Goal: Transaction & Acquisition: Purchase product/service

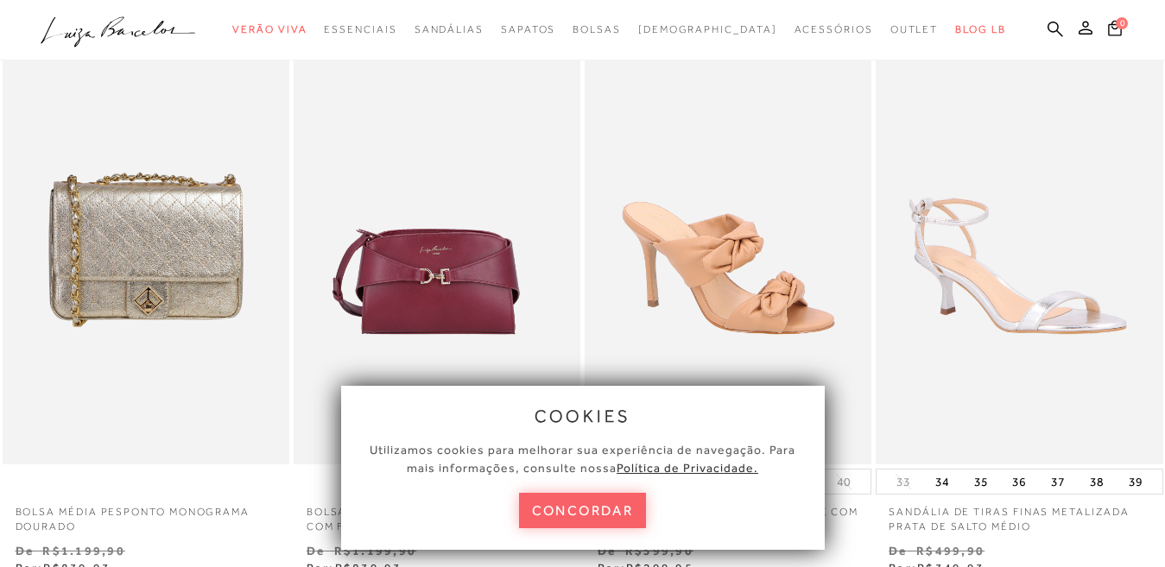
click at [565, 520] on button "concordar" at bounding box center [583, 510] width 128 height 35
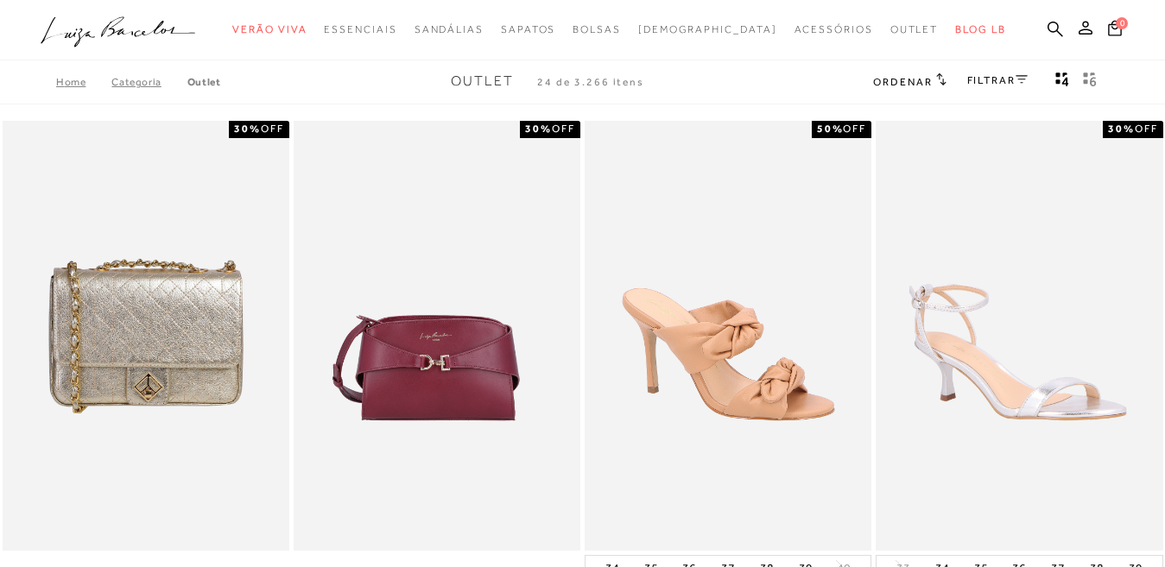
click at [936, 74] on icon at bounding box center [941, 79] width 10 height 12
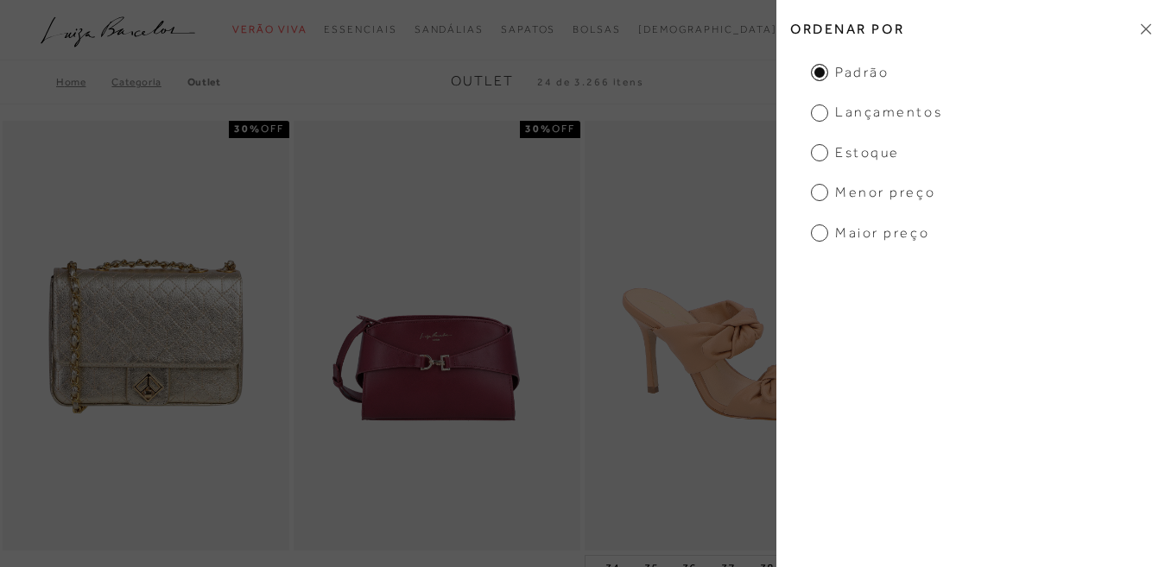
click at [1144, 31] on icon at bounding box center [1146, 29] width 10 height 10
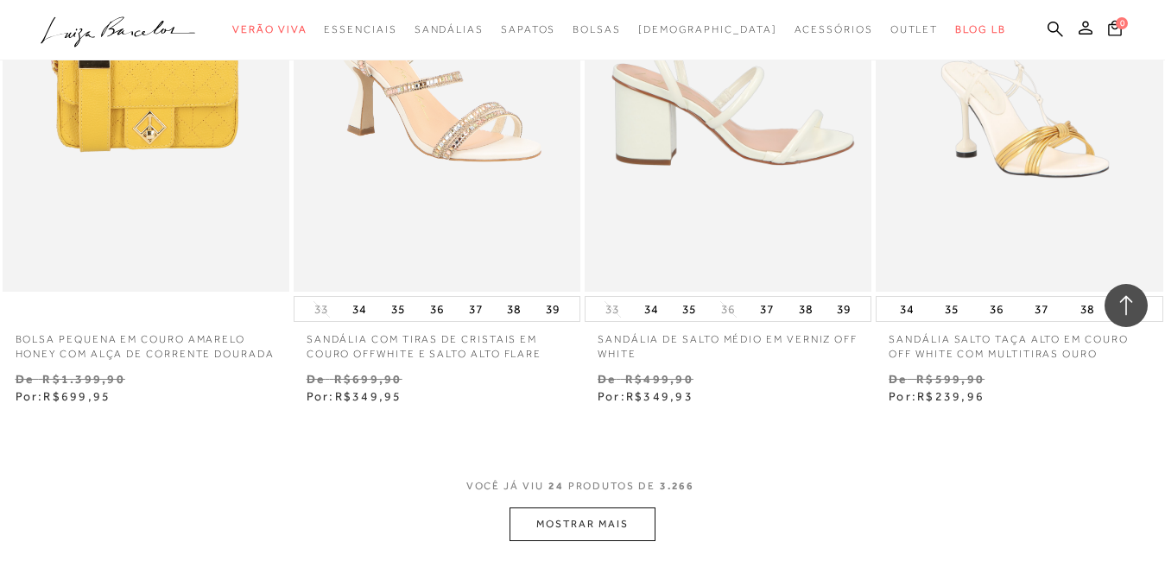
scroll to position [3109, 0]
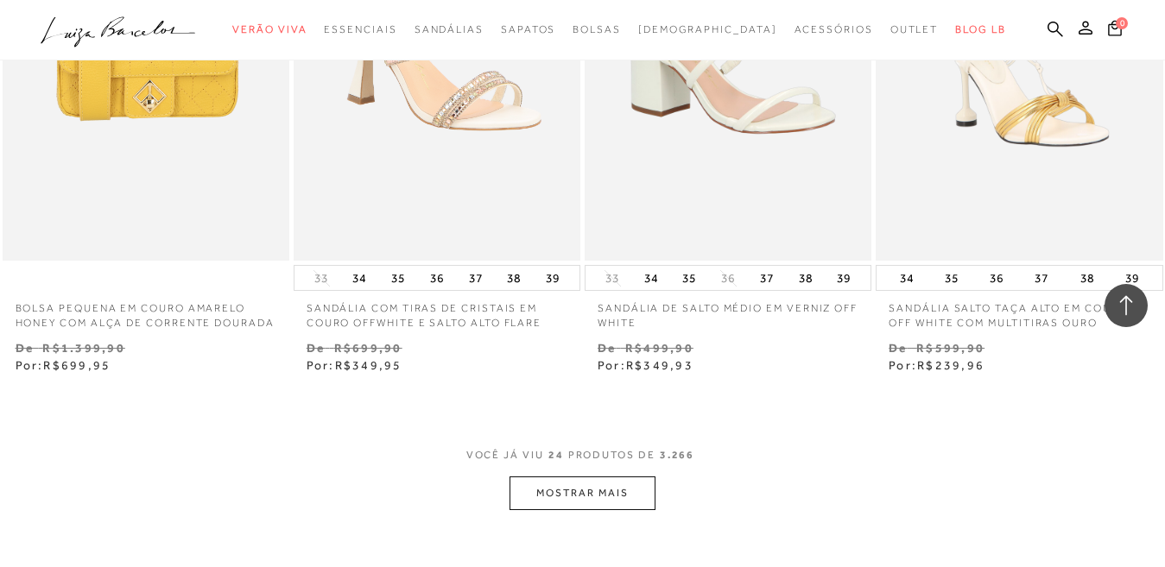
click at [599, 510] on button "MOSTRAR MAIS" at bounding box center [582, 494] width 145 height 34
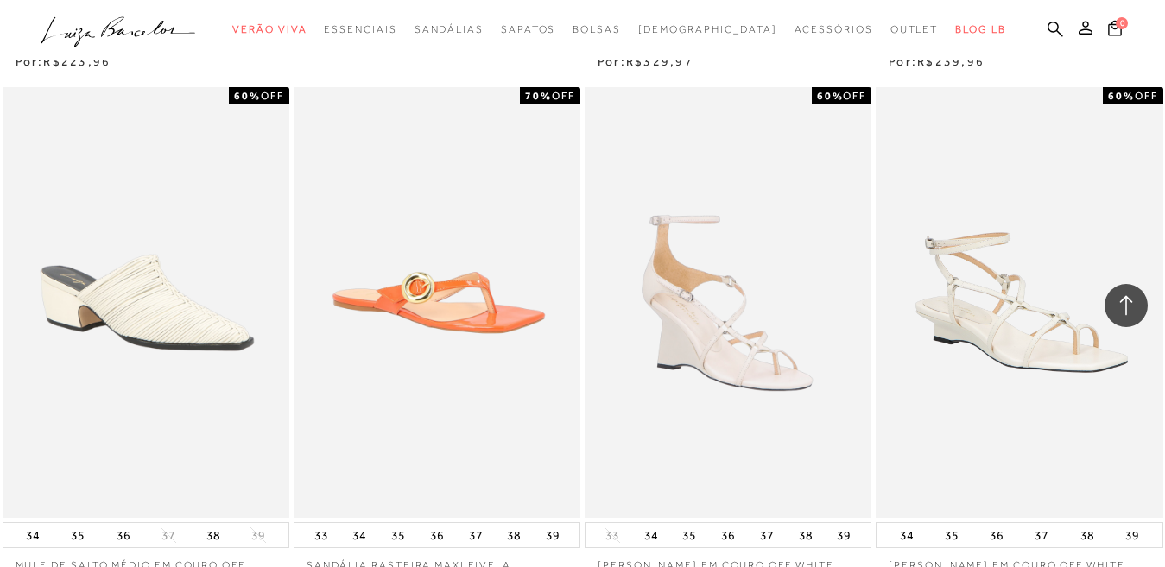
scroll to position [6564, 0]
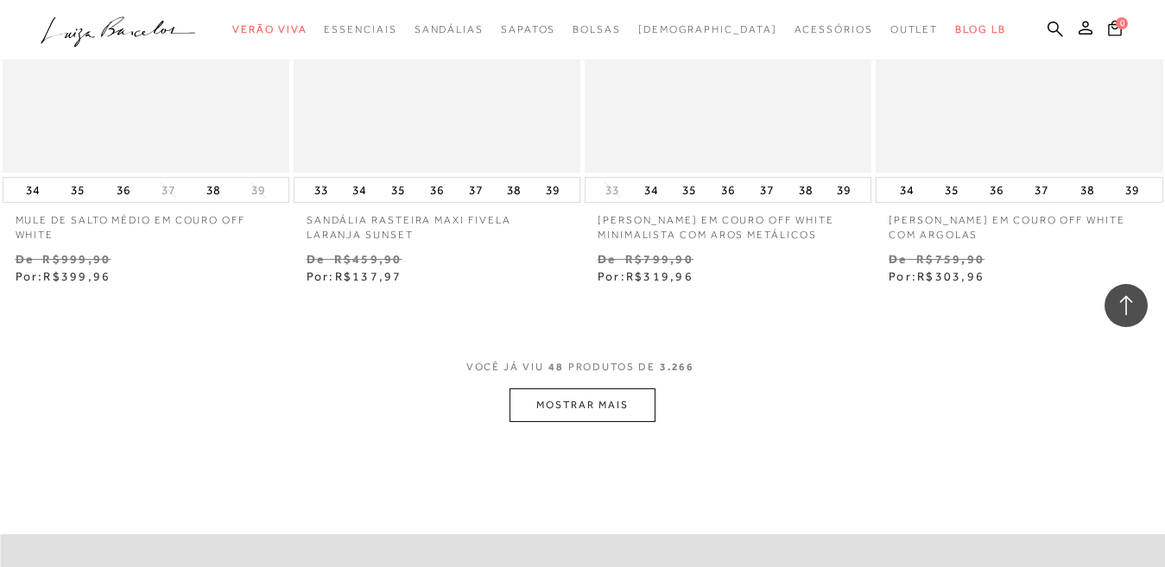
click at [556, 422] on button "MOSTRAR MAIS" at bounding box center [582, 406] width 145 height 34
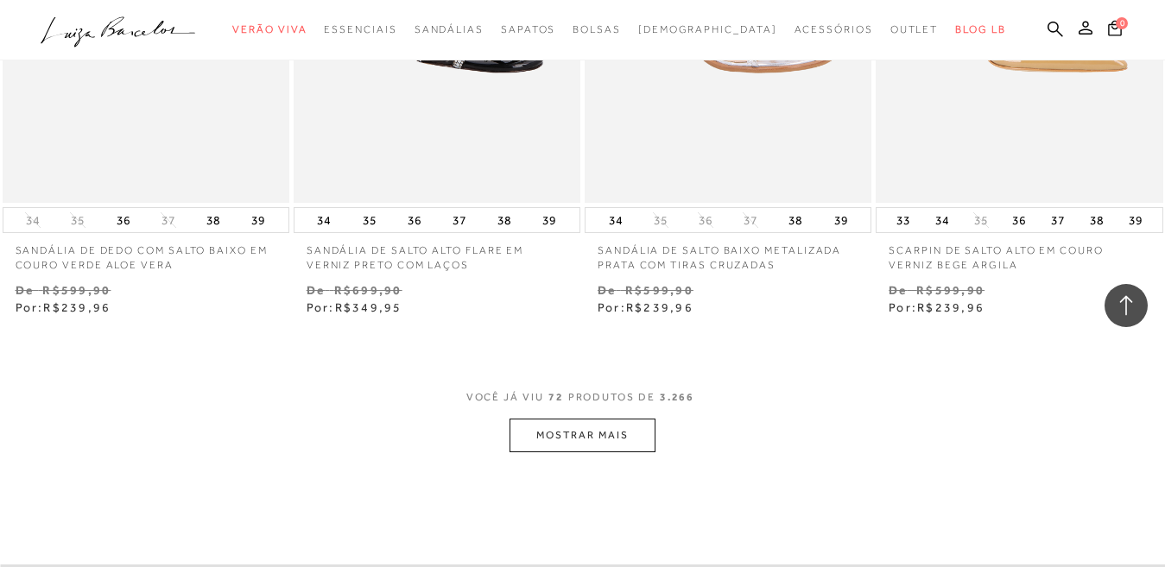
scroll to position [9933, 0]
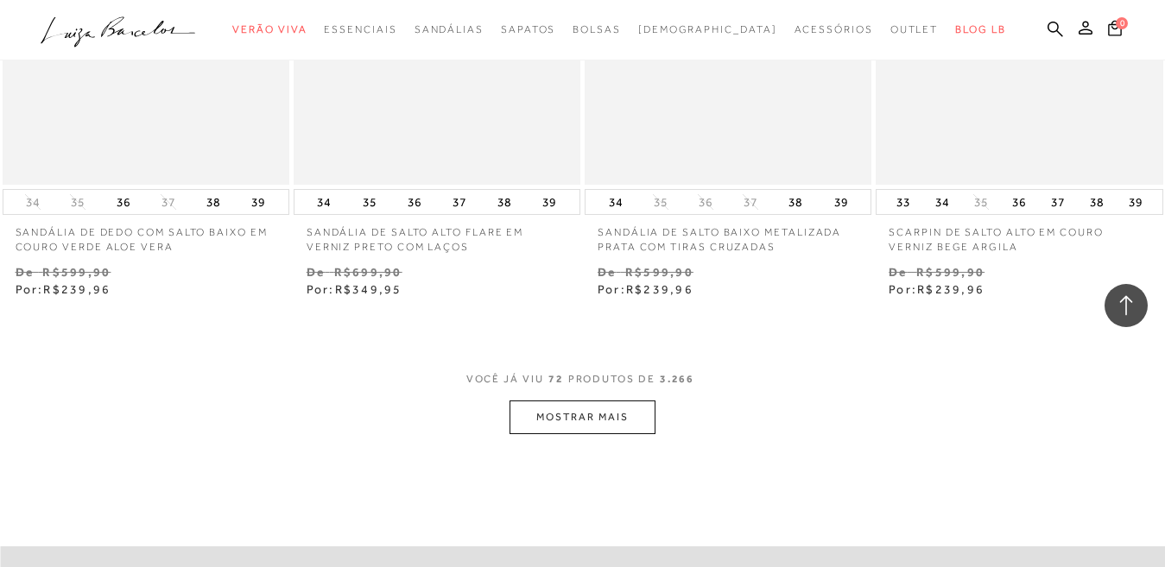
click at [578, 433] on button "MOSTRAR MAIS" at bounding box center [582, 418] width 145 height 34
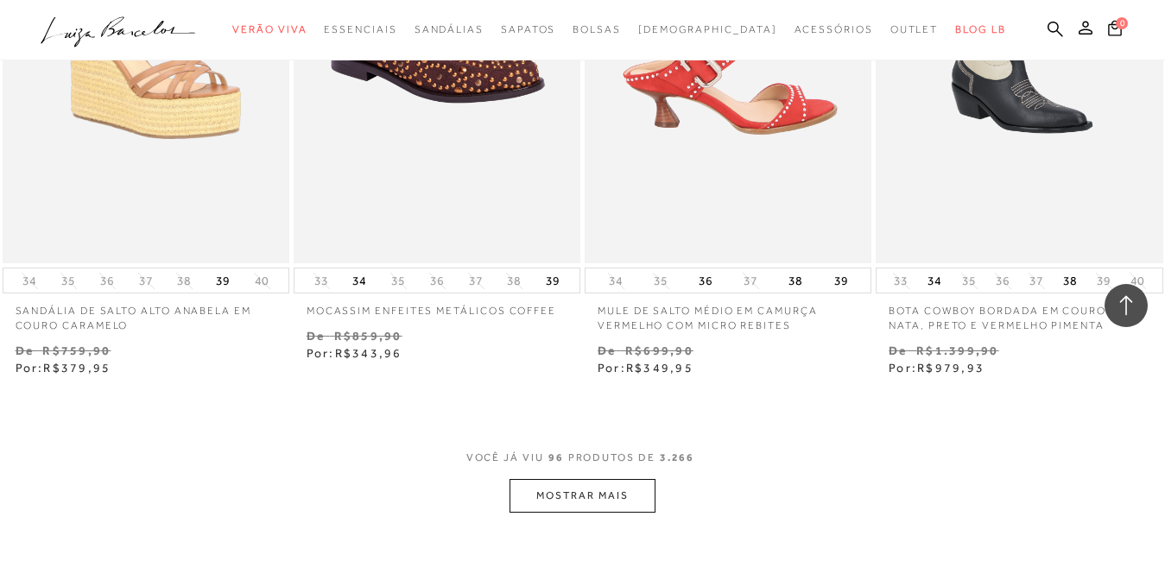
scroll to position [13561, 0]
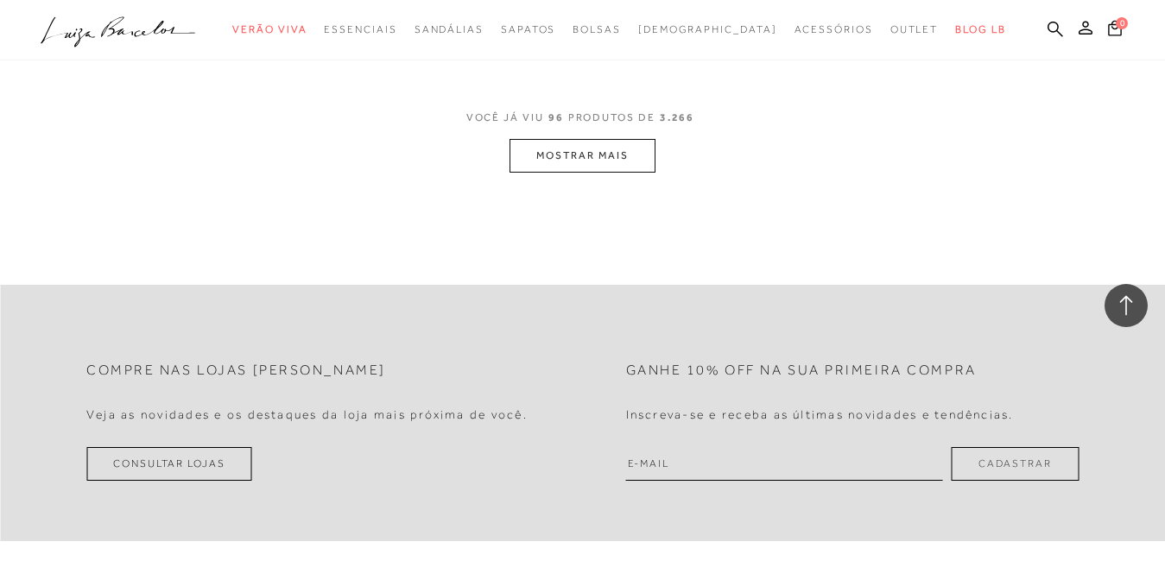
click at [638, 170] on button "MOSTRAR MAIS" at bounding box center [582, 156] width 145 height 34
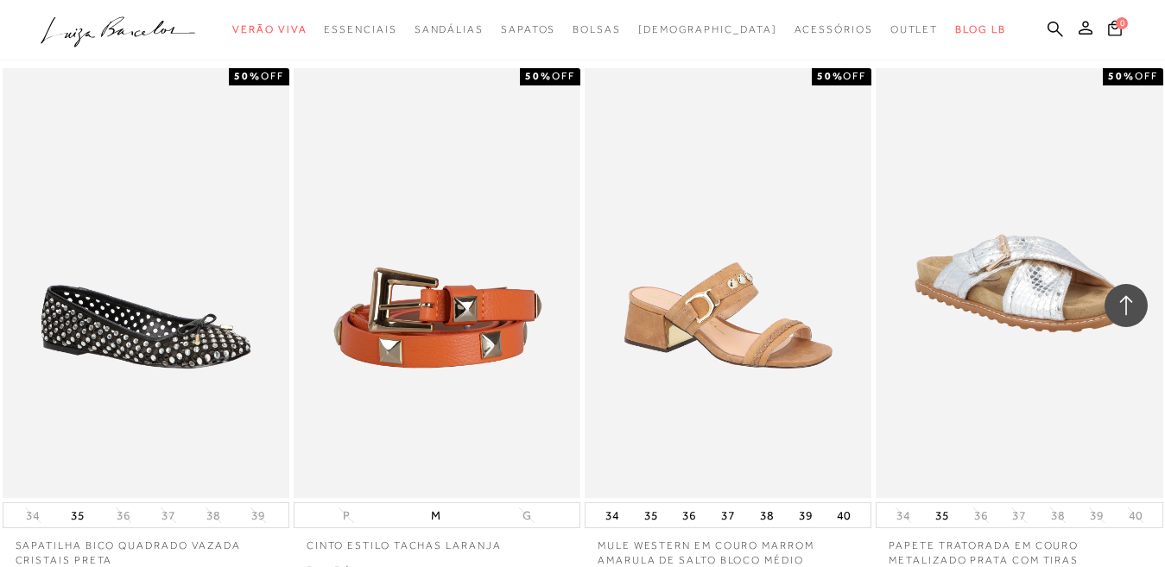
scroll to position [14770, 0]
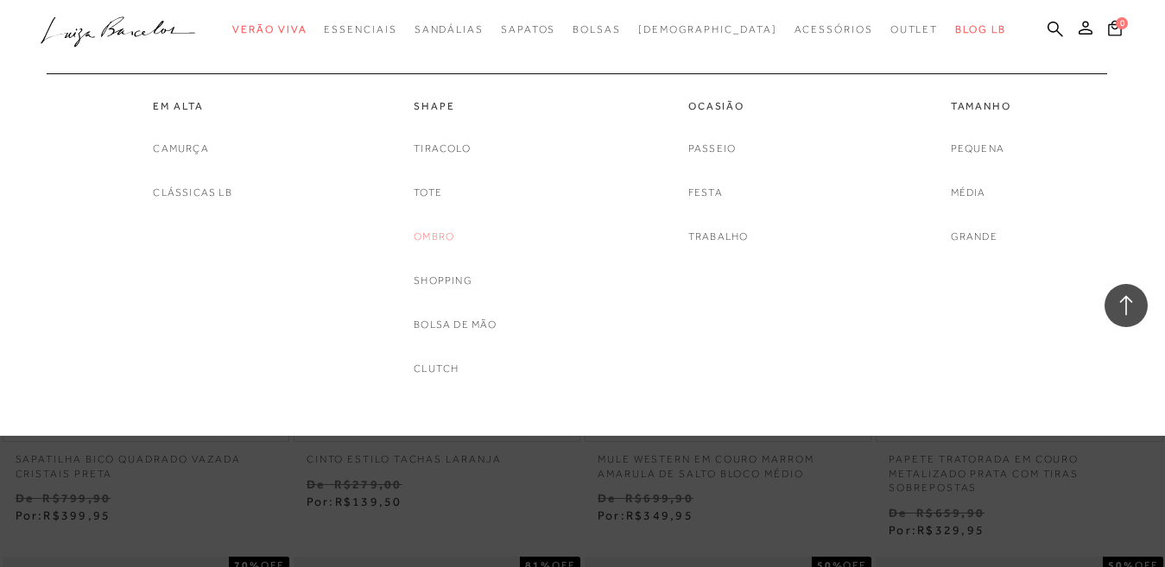
click at [445, 238] on link "Ombro" at bounding box center [434, 237] width 41 height 18
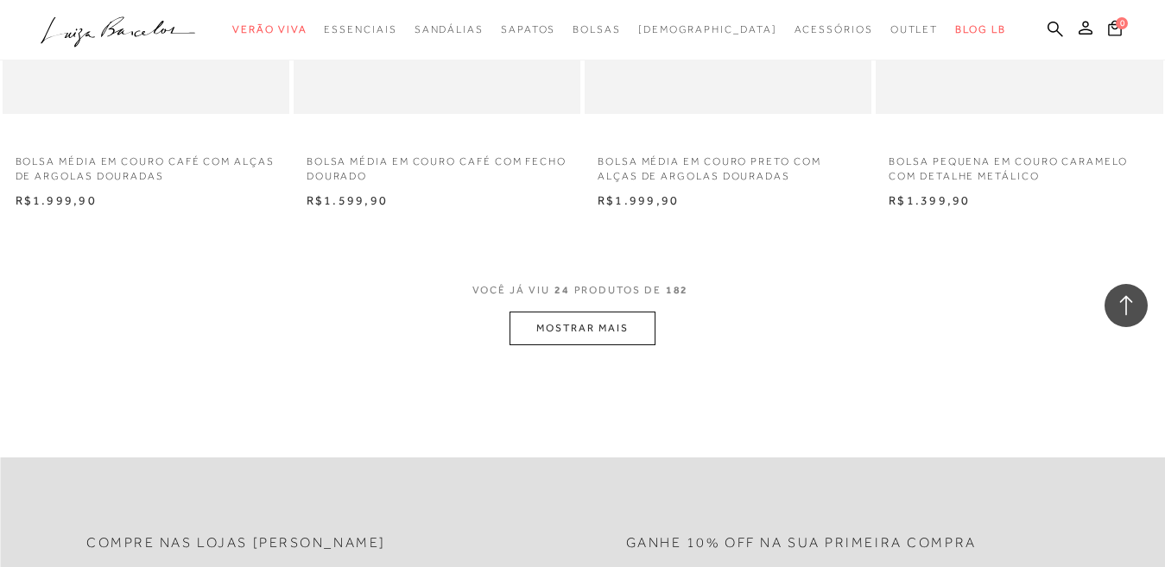
scroll to position [3196, 0]
click at [593, 324] on button "MOSTRAR MAIS" at bounding box center [582, 328] width 145 height 34
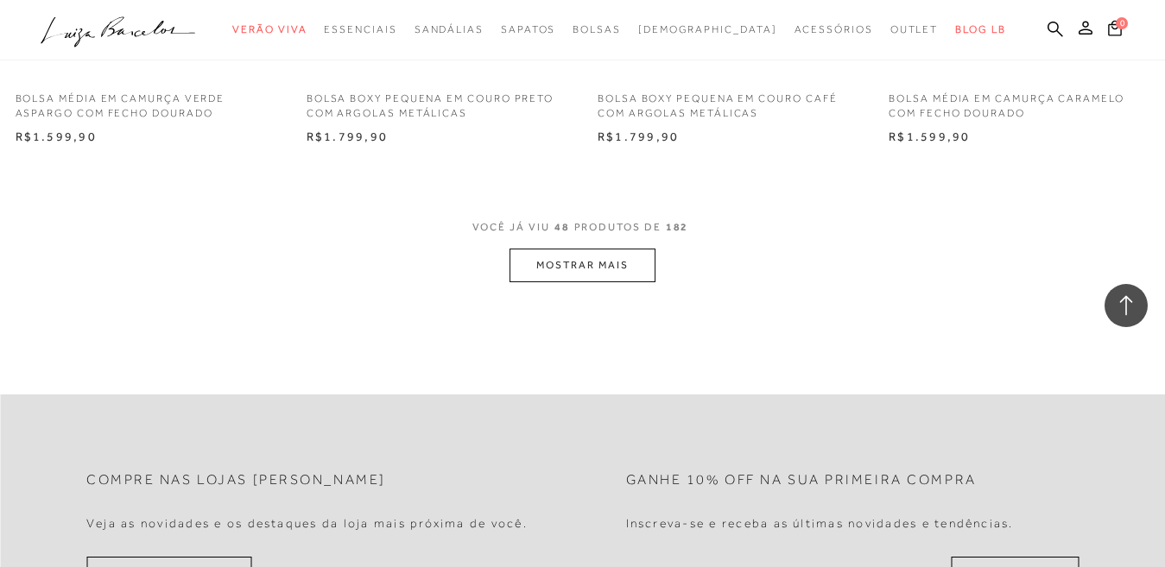
scroll to position [6564, 0]
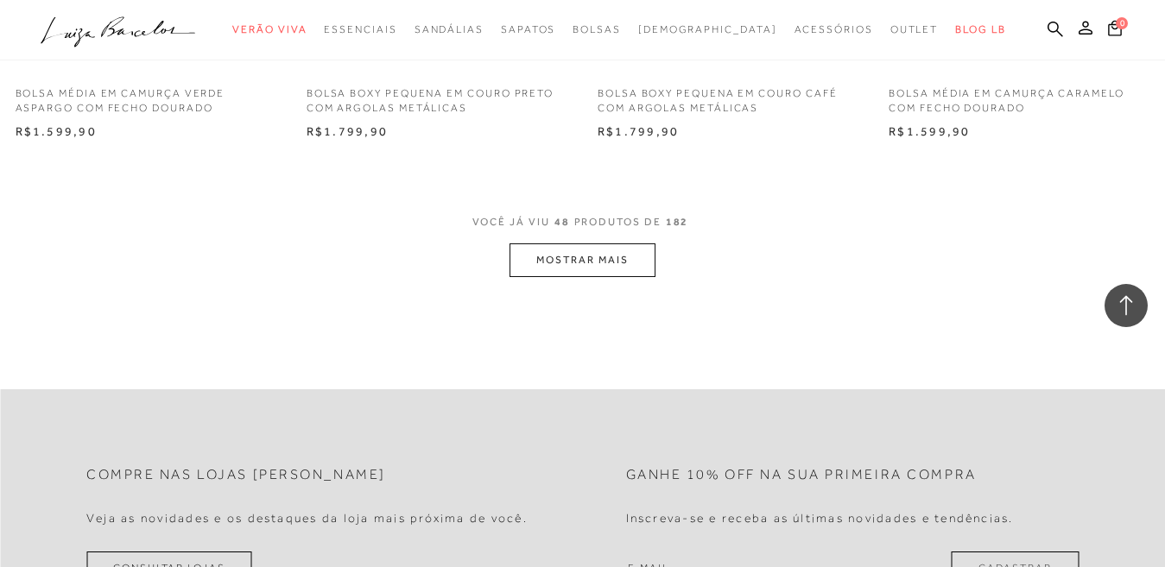
click at [644, 257] on button "MOSTRAR MAIS" at bounding box center [582, 261] width 145 height 34
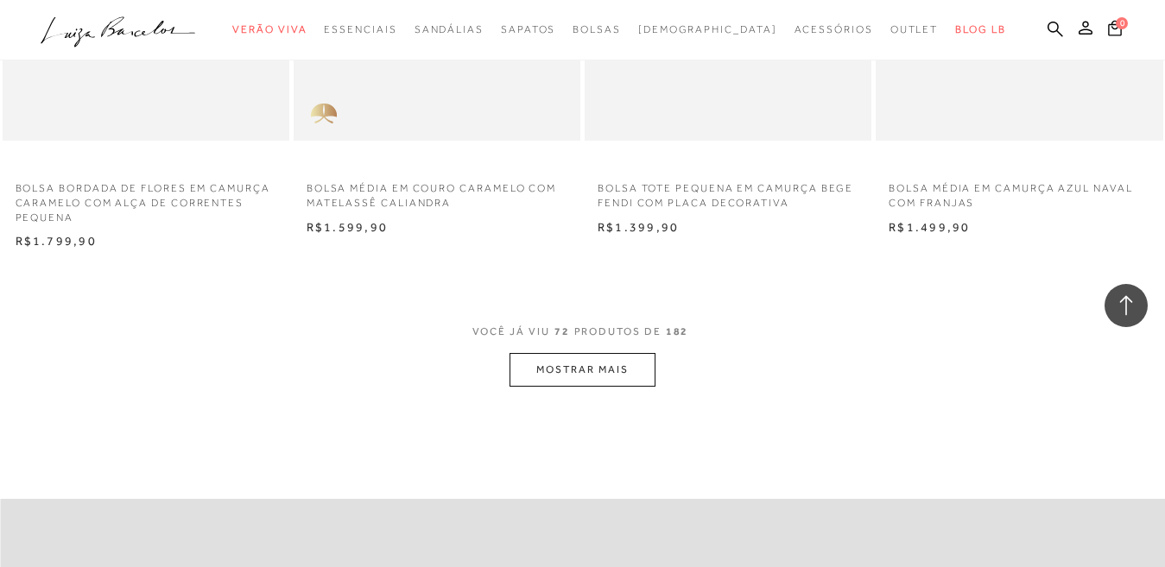
scroll to position [9760, 0]
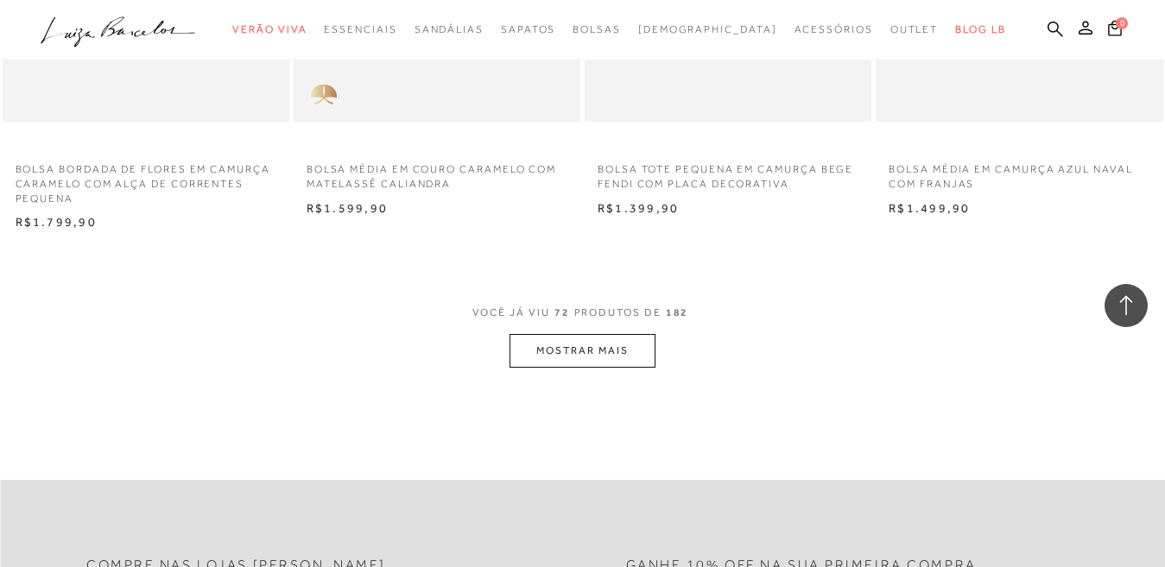
click at [631, 357] on button "MOSTRAR MAIS" at bounding box center [582, 351] width 145 height 34
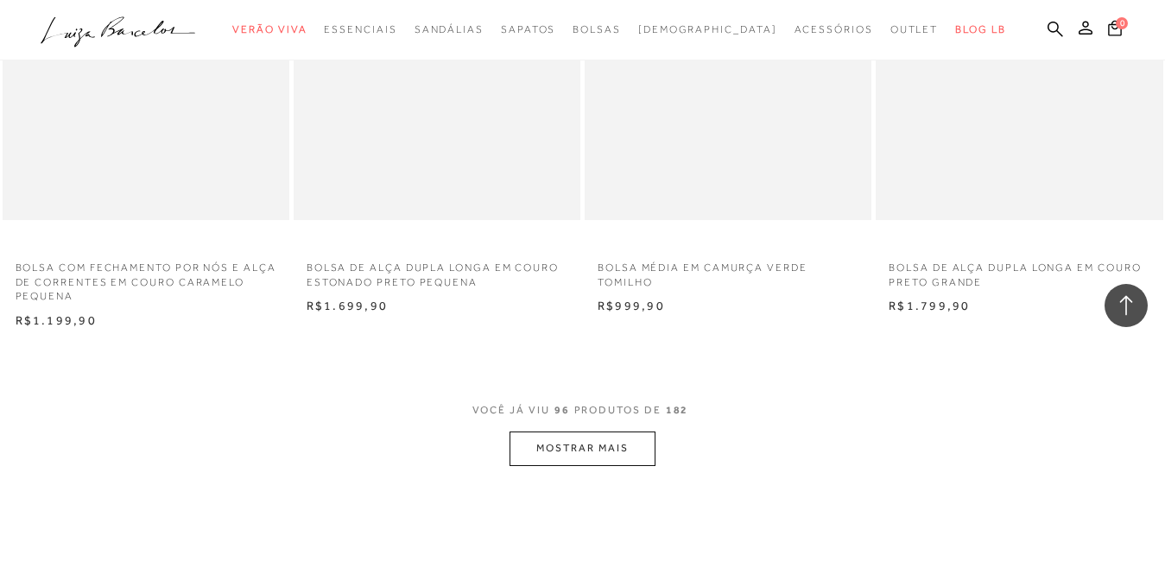
scroll to position [13129, 0]
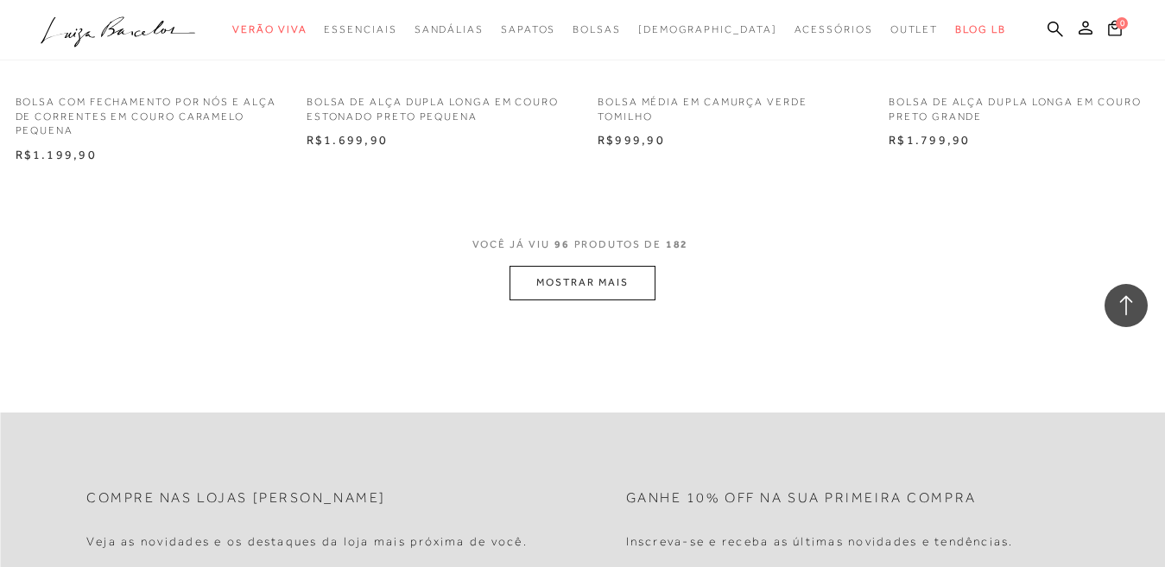
click at [577, 283] on button "MOSTRAR MAIS" at bounding box center [582, 283] width 145 height 34
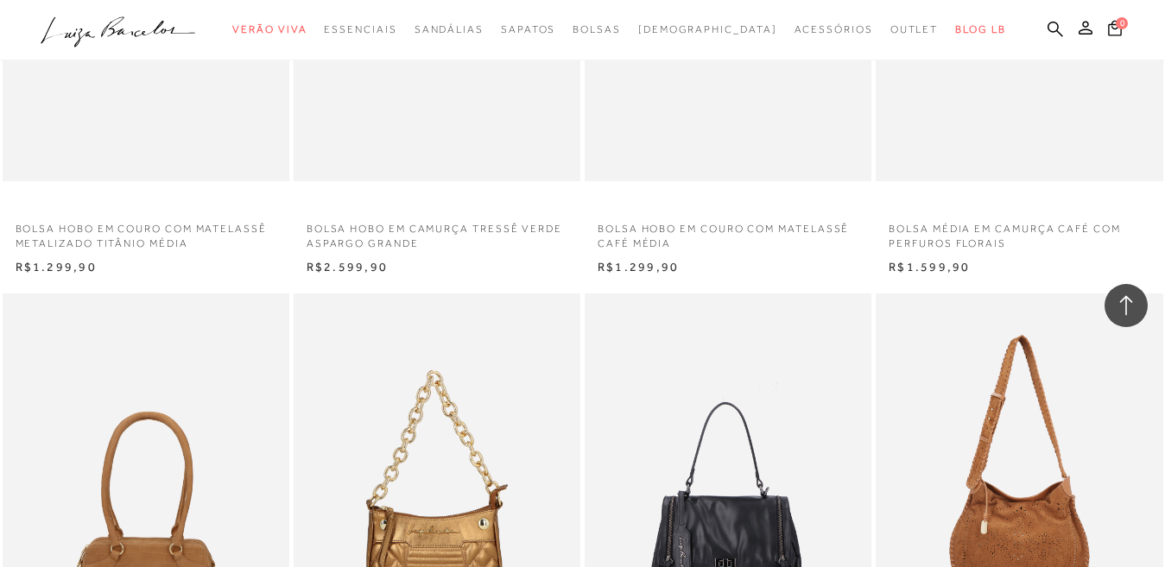
scroll to position [15375, 0]
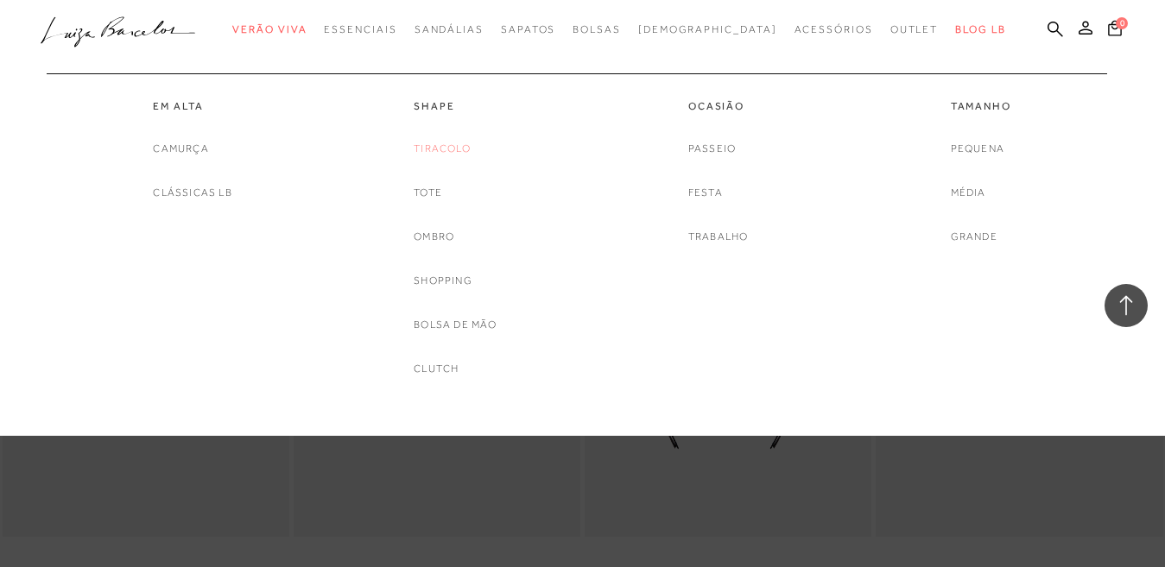
click at [430, 150] on link "Tiracolo" at bounding box center [442, 149] width 57 height 18
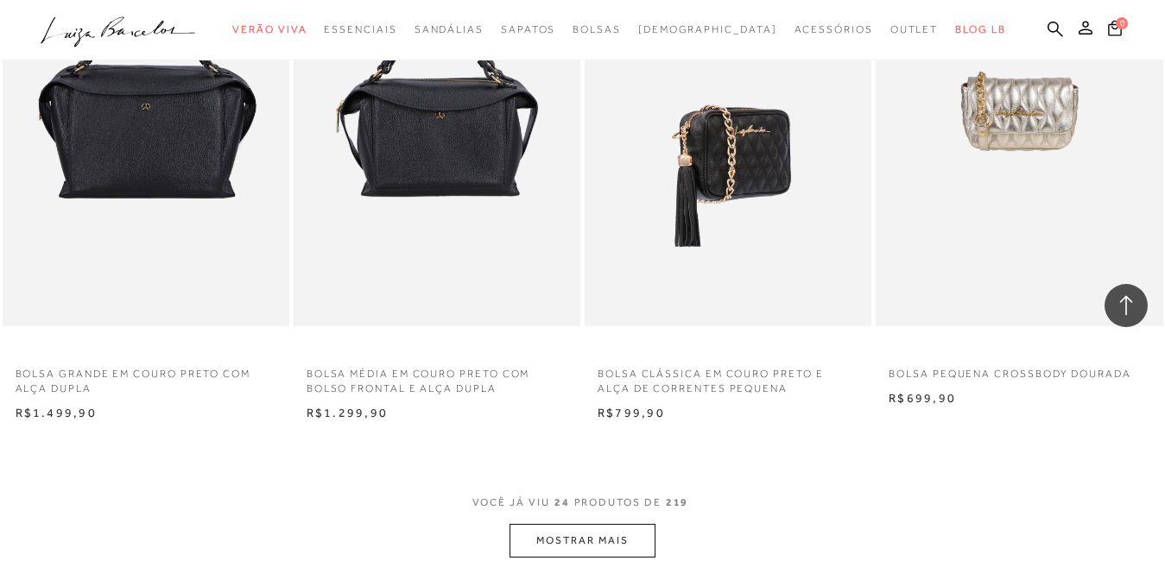
scroll to position [2937, 0]
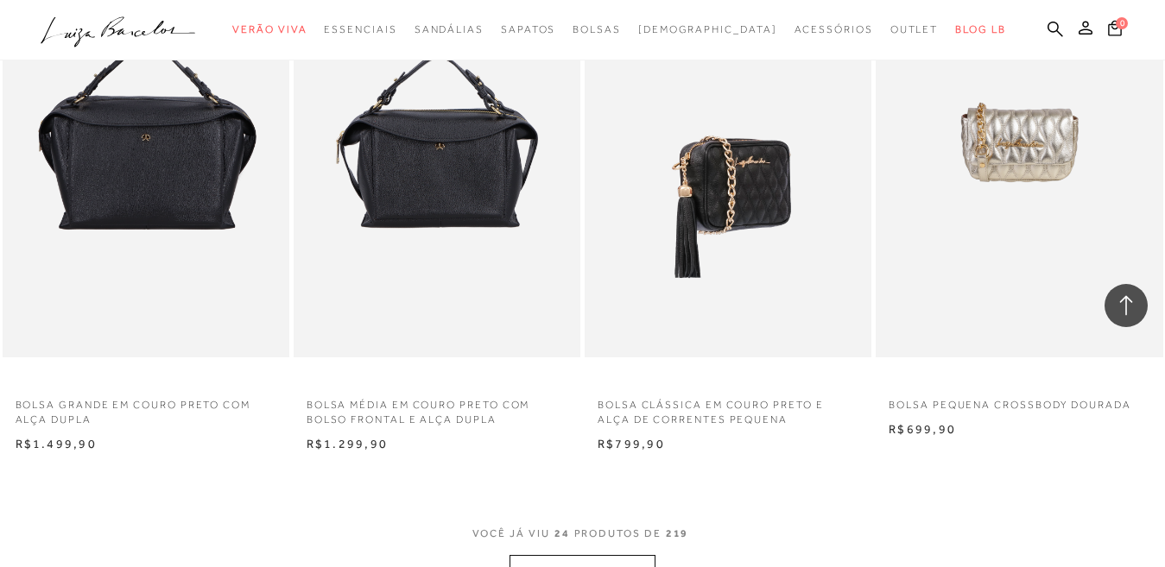
click at [766, 148] on img at bounding box center [728, 142] width 285 height 430
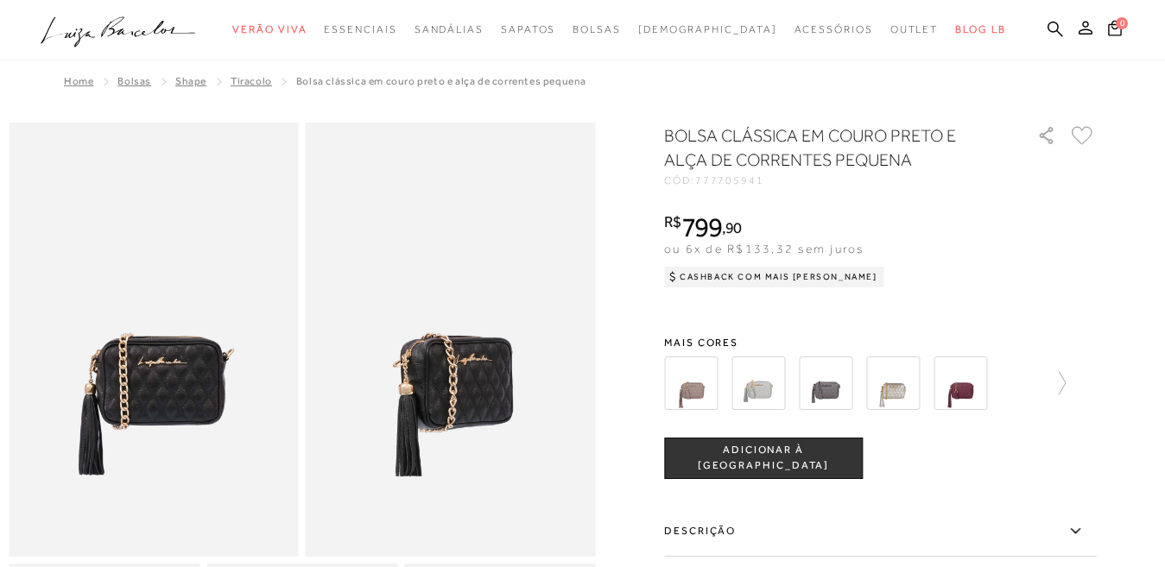
scroll to position [86, 0]
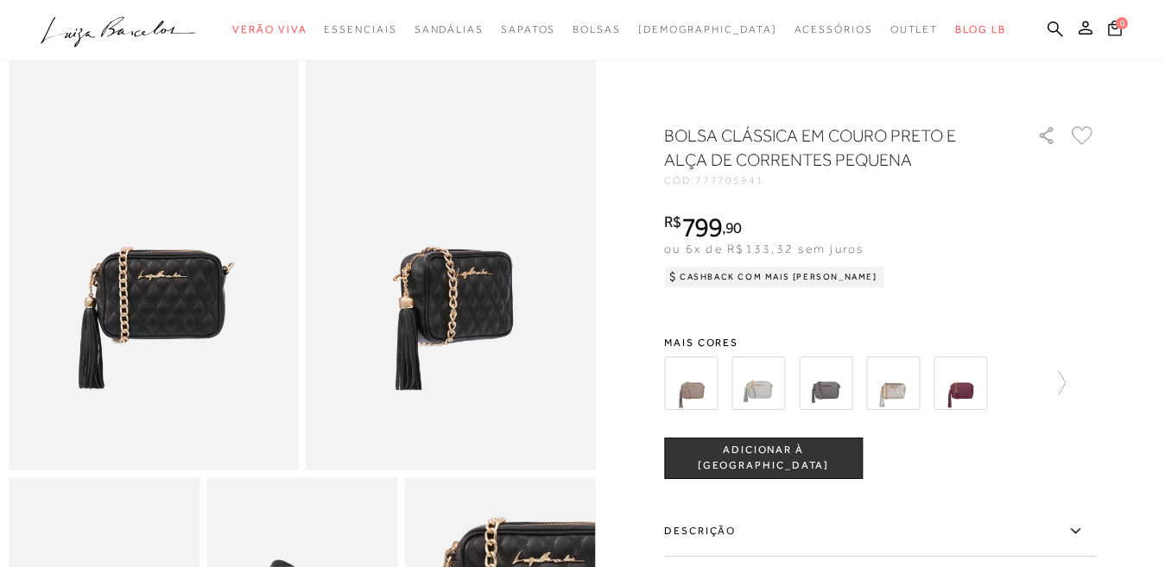
click at [698, 403] on img at bounding box center [691, 384] width 54 height 54
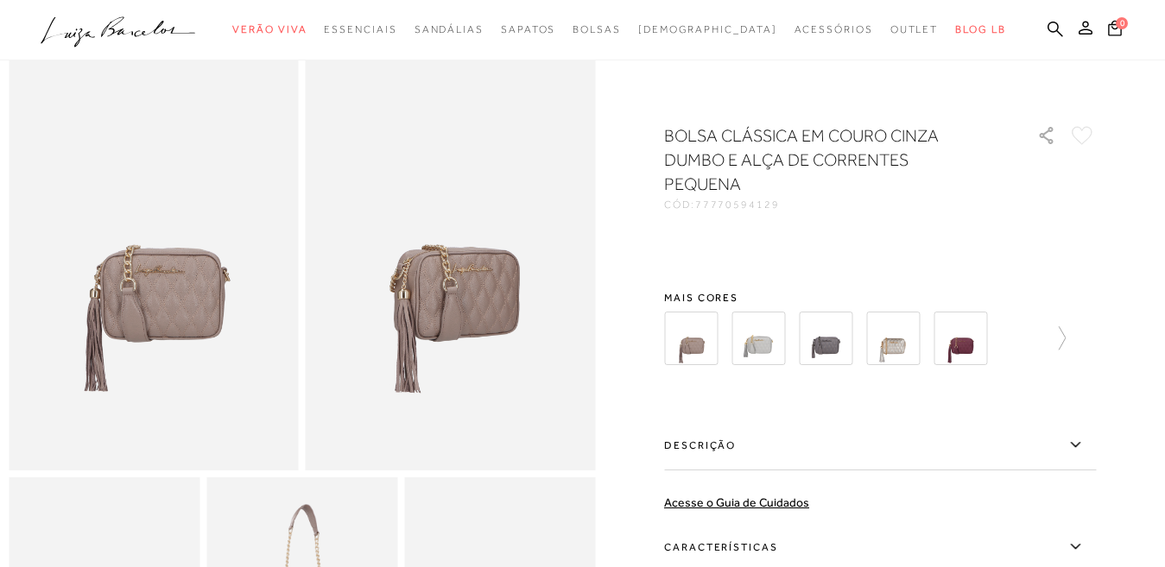
click at [773, 388] on div "BOLSA CLÁSSICA EM COURO CINZA DUMBO E ALÇA DE CORRENTES PEQUENA CÓD: 7777059412…" at bounding box center [880, 432] width 432 height 616
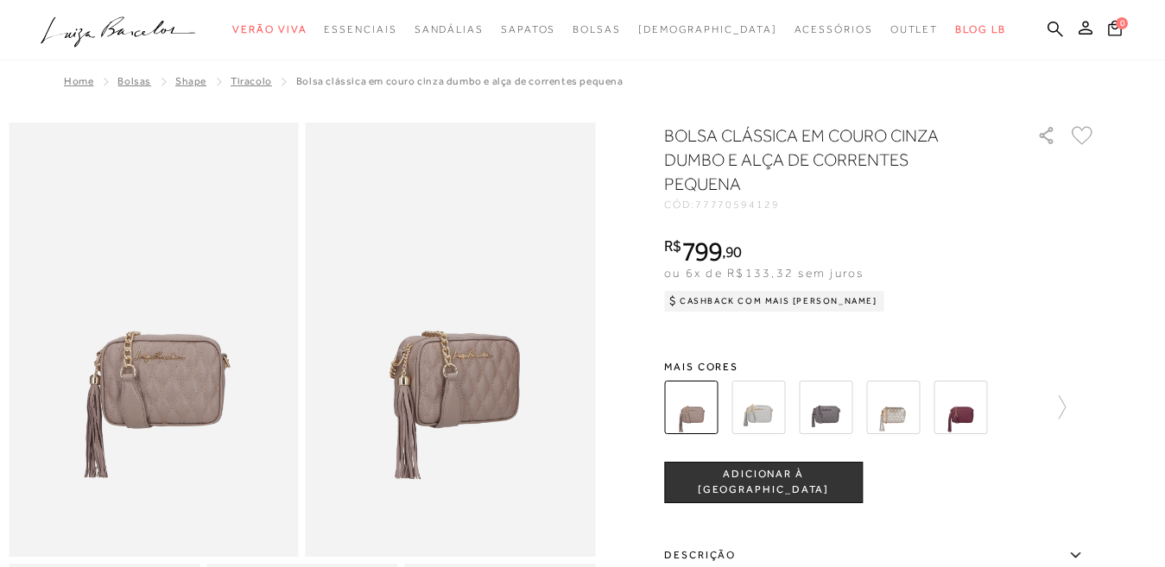
click at [756, 402] on img at bounding box center [759, 408] width 54 height 54
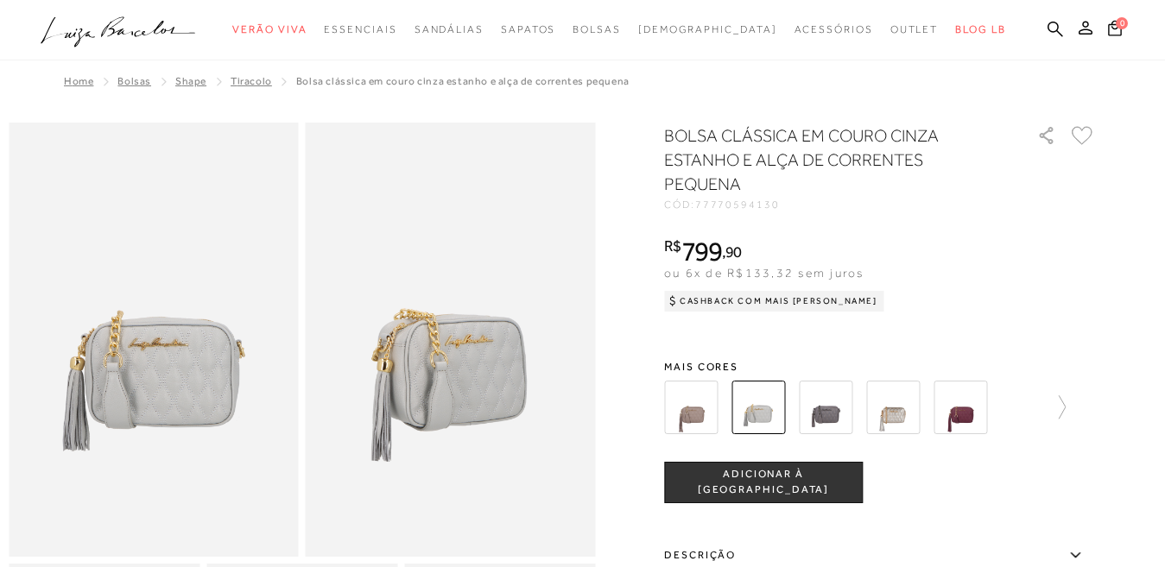
click at [839, 409] on img at bounding box center [826, 408] width 54 height 54
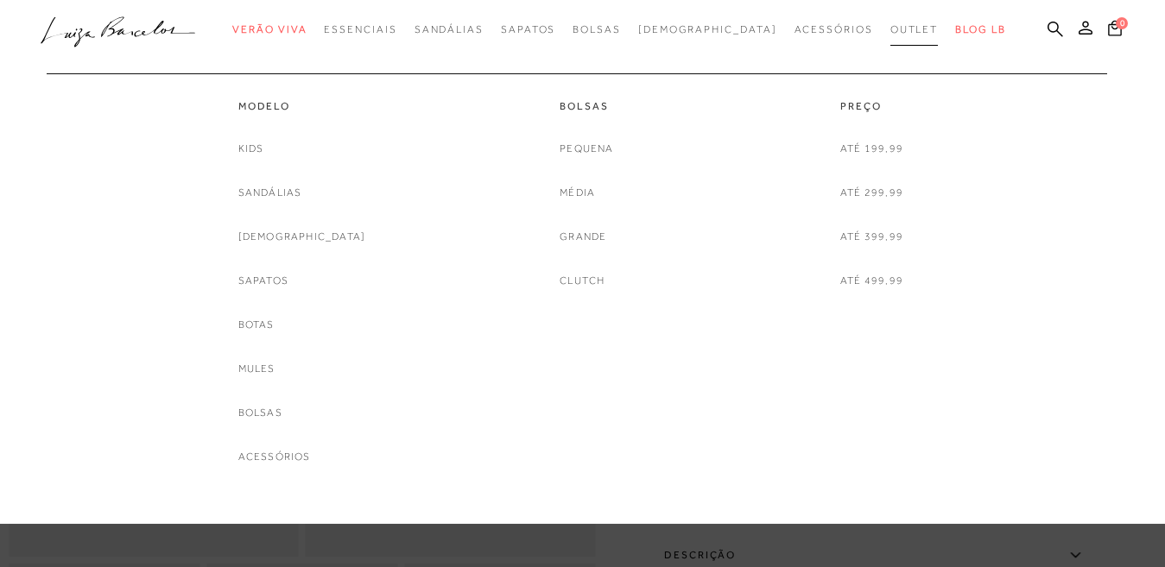
click at [891, 30] on span "Outlet" at bounding box center [915, 29] width 48 height 12
click at [891, 31] on span "Outlet" at bounding box center [915, 29] width 48 height 12
click at [282, 421] on link "Bolsas" at bounding box center [260, 413] width 44 height 18
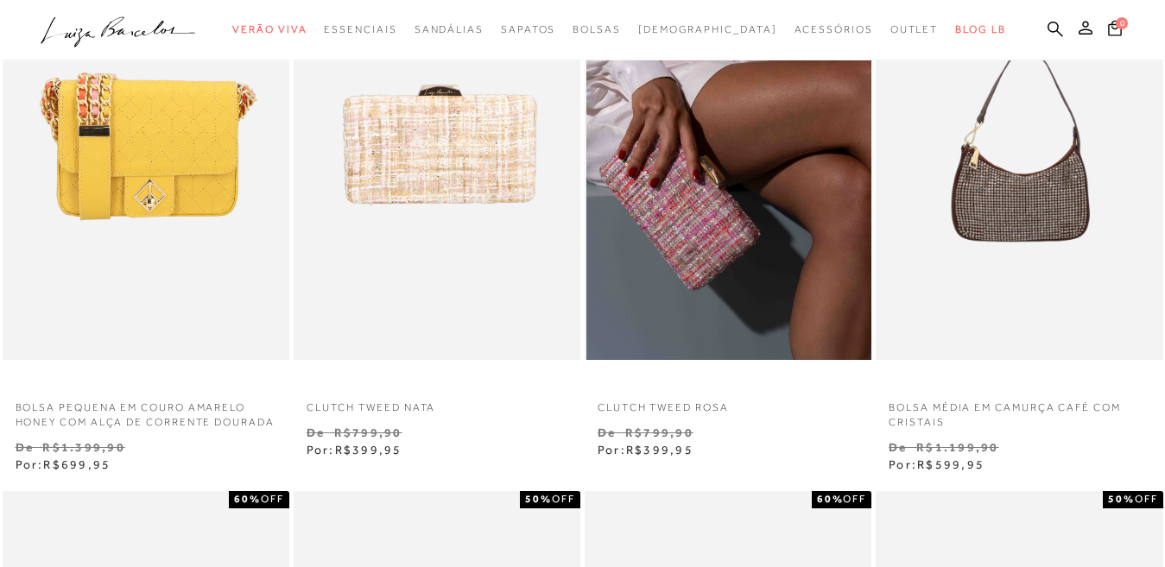
scroll to position [894, 0]
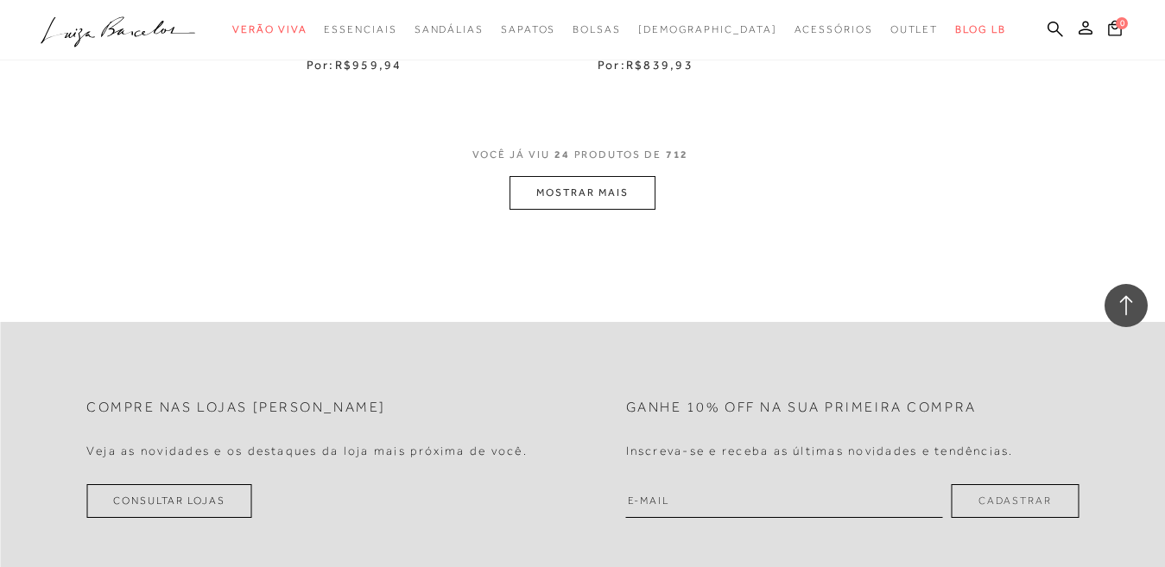
scroll to position [3455, 0]
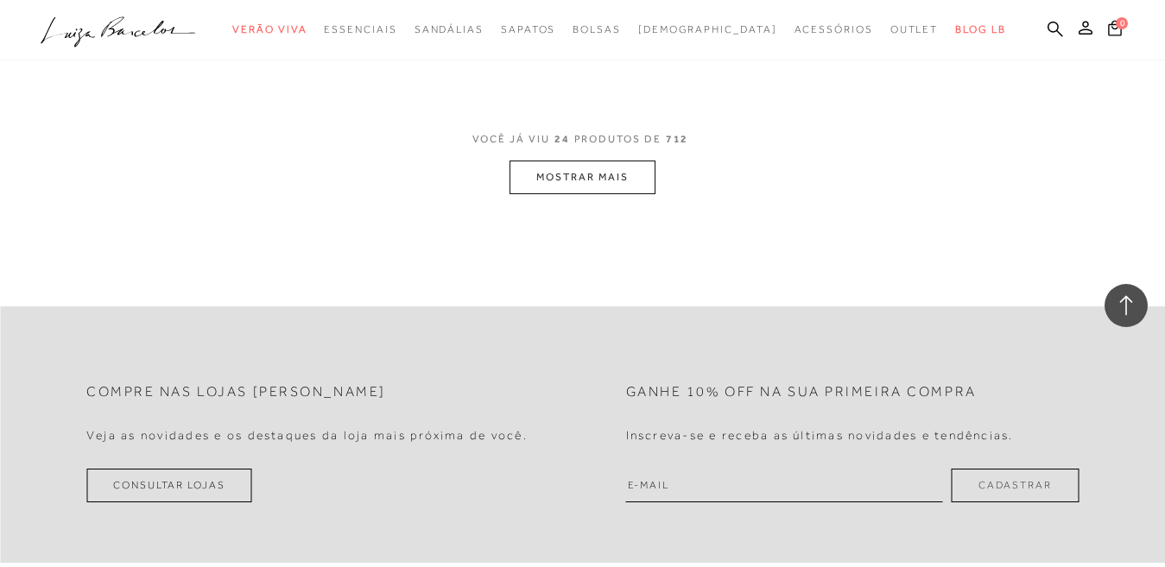
click at [590, 174] on button "MOSTRAR MAIS" at bounding box center [582, 178] width 145 height 34
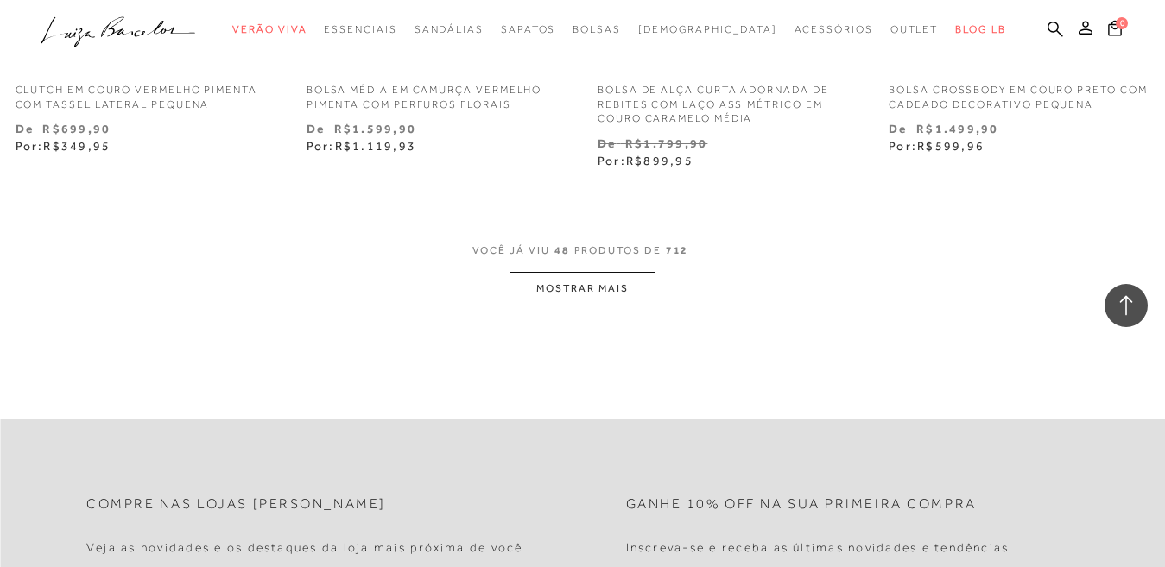
scroll to position [6824, 0]
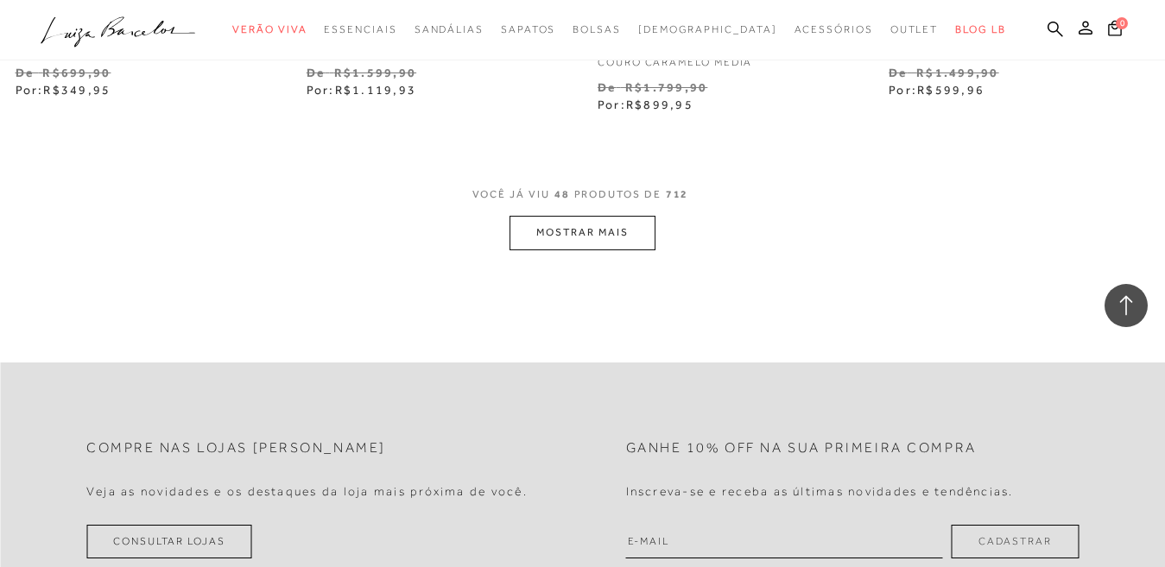
click at [612, 244] on button "MOSTRAR MAIS" at bounding box center [582, 233] width 145 height 34
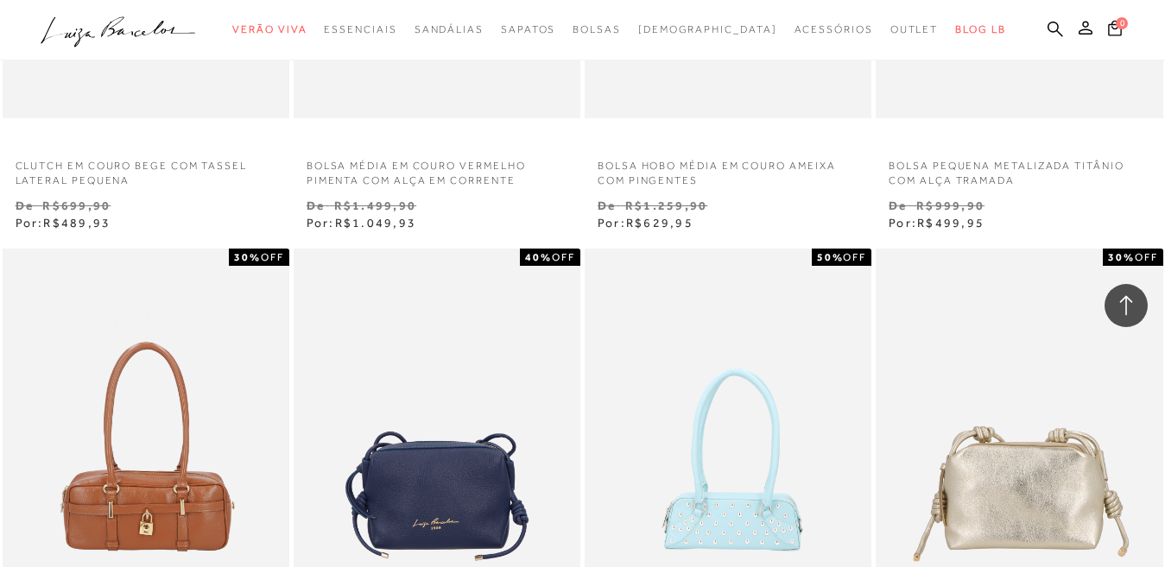
scroll to position [8551, 0]
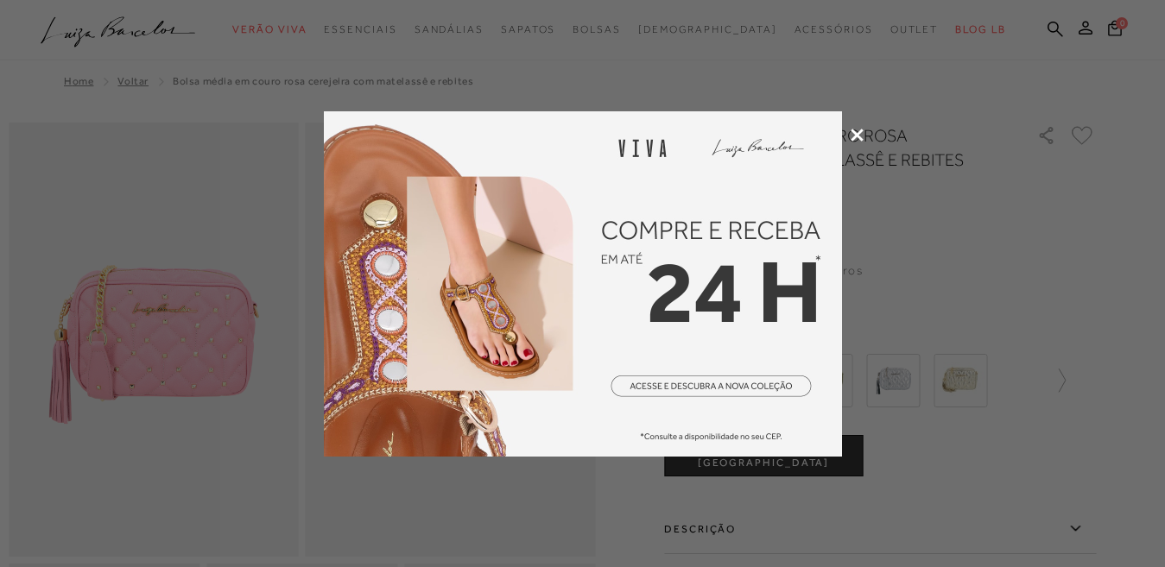
click at [859, 131] on icon at bounding box center [857, 135] width 13 height 13
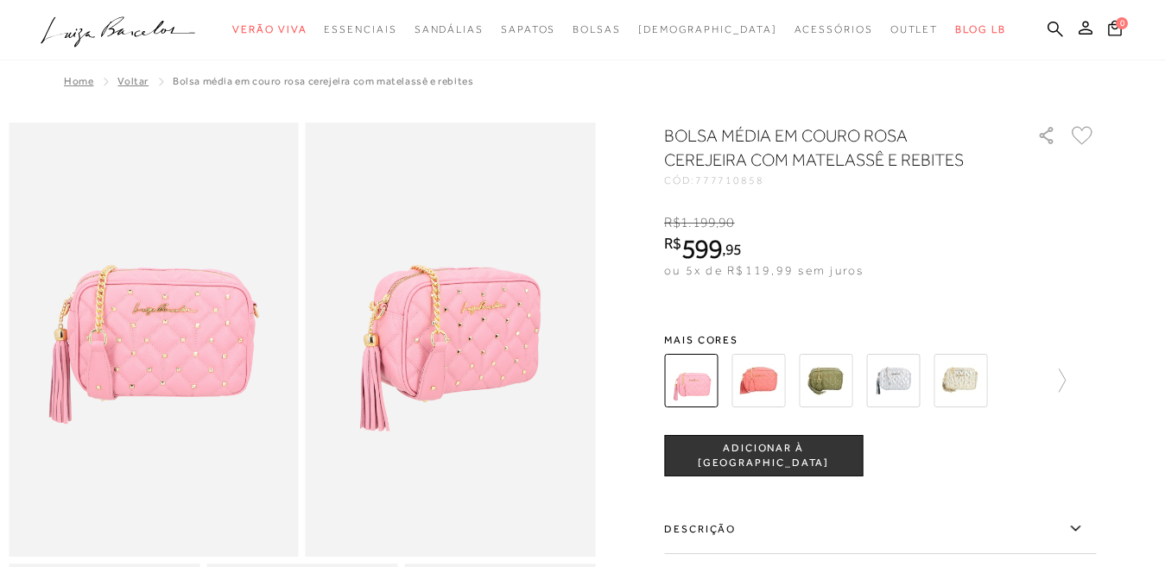
scroll to position [86, 0]
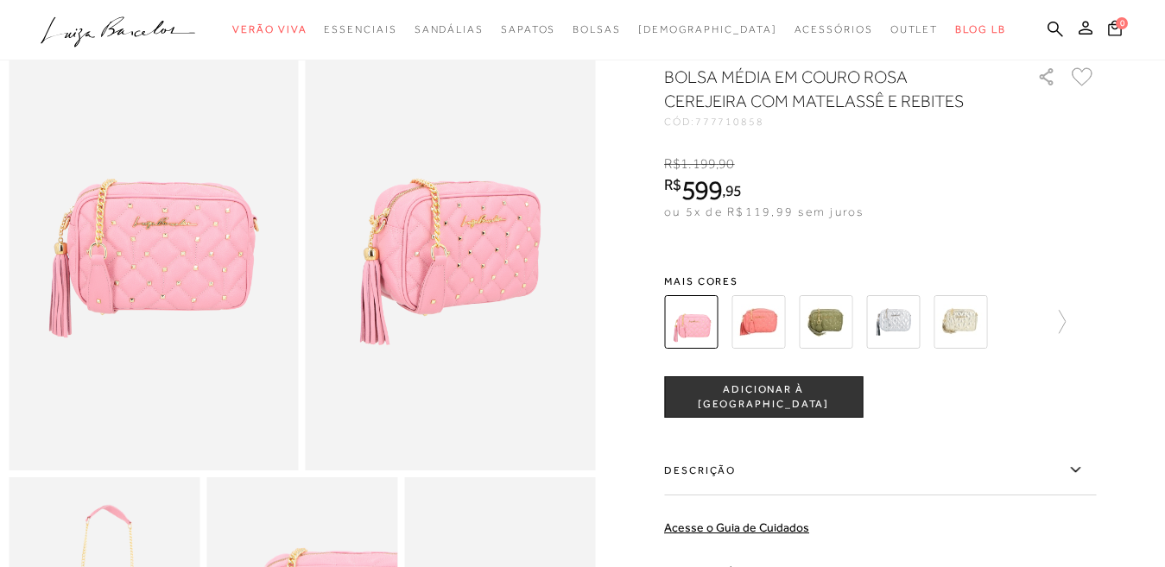
click at [777, 349] on img at bounding box center [759, 322] width 54 height 54
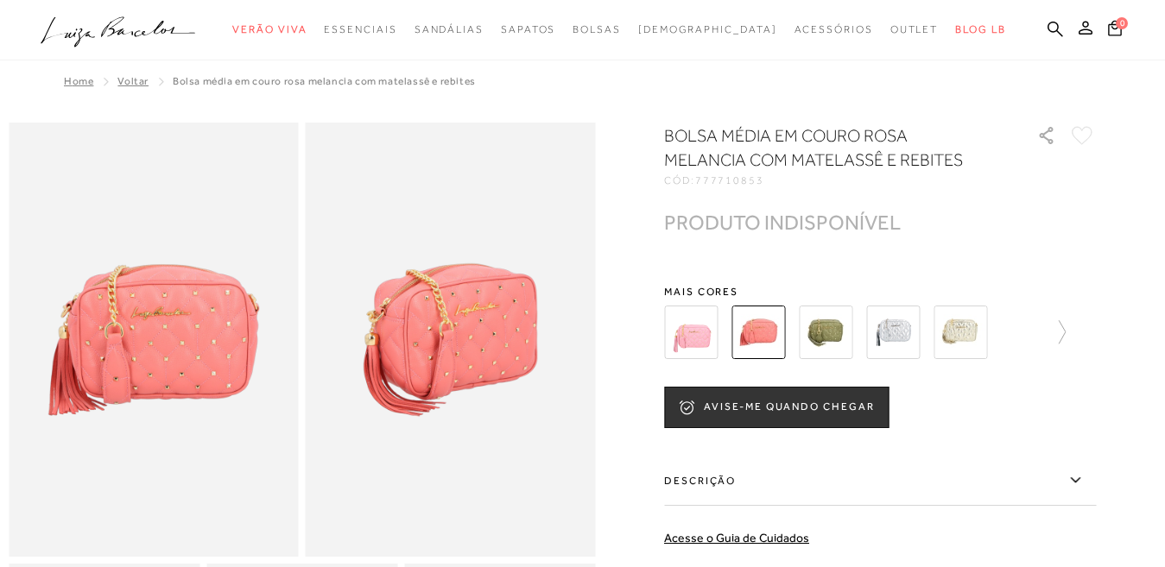
click at [709, 331] on img at bounding box center [691, 333] width 54 height 54
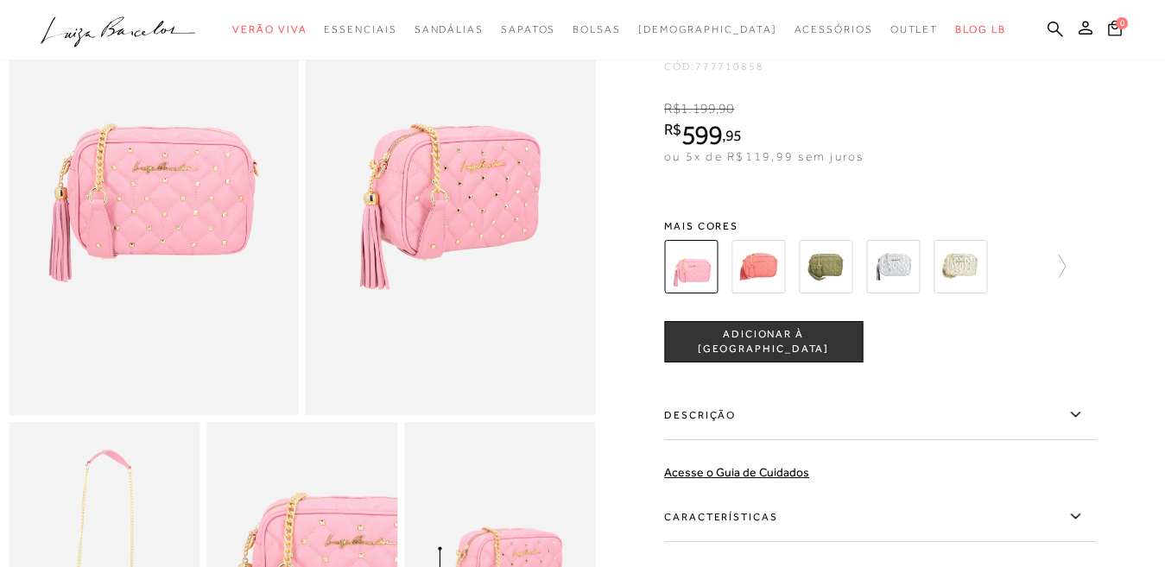
scroll to position [173, 0]
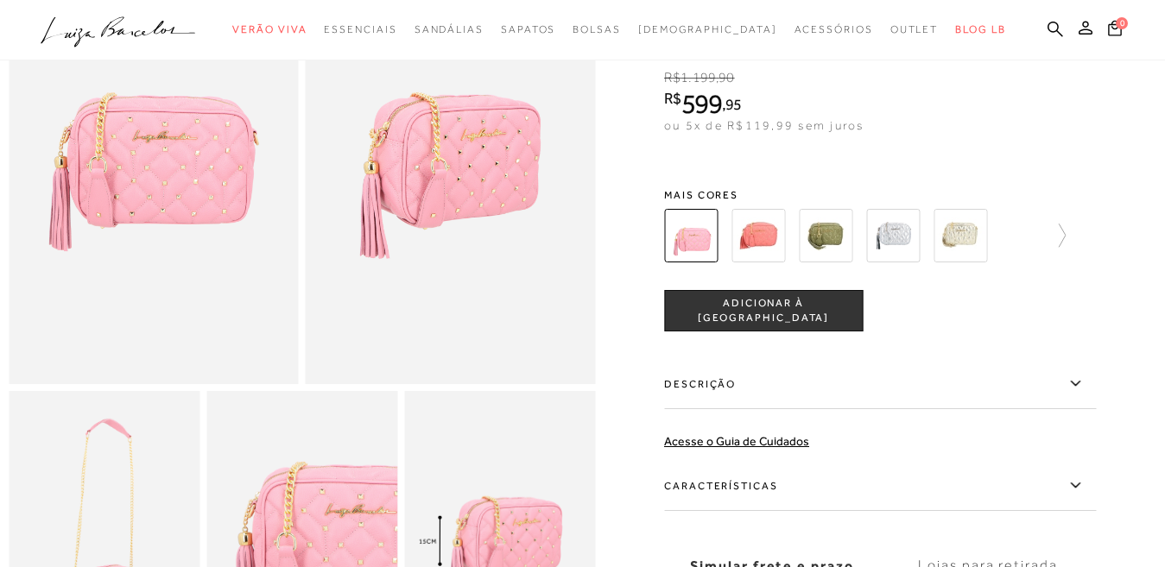
click at [890, 258] on img at bounding box center [893, 236] width 54 height 54
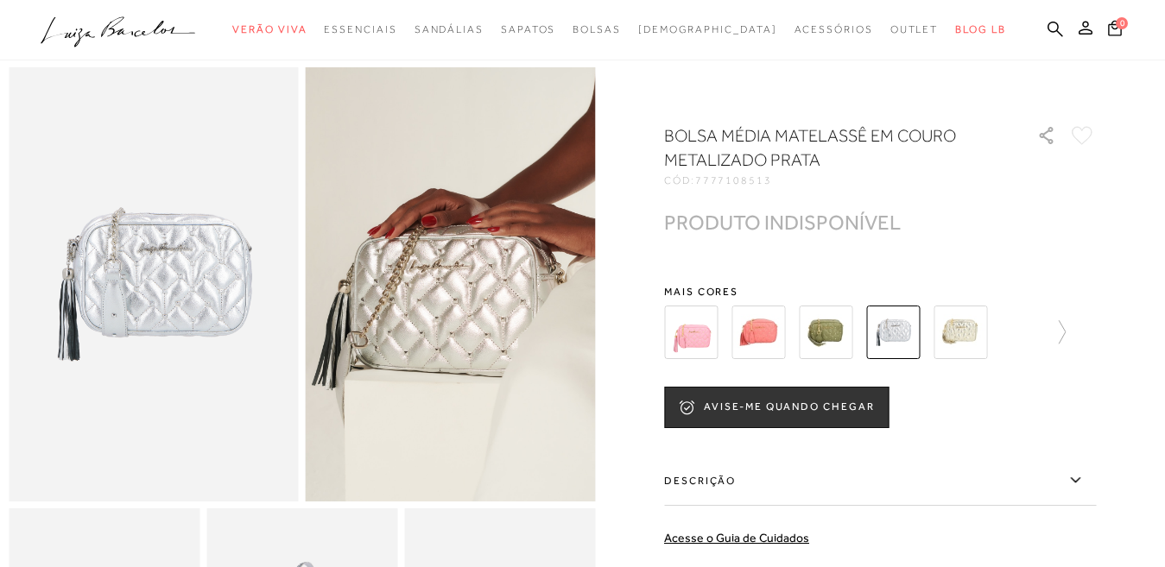
scroll to position [86, 0]
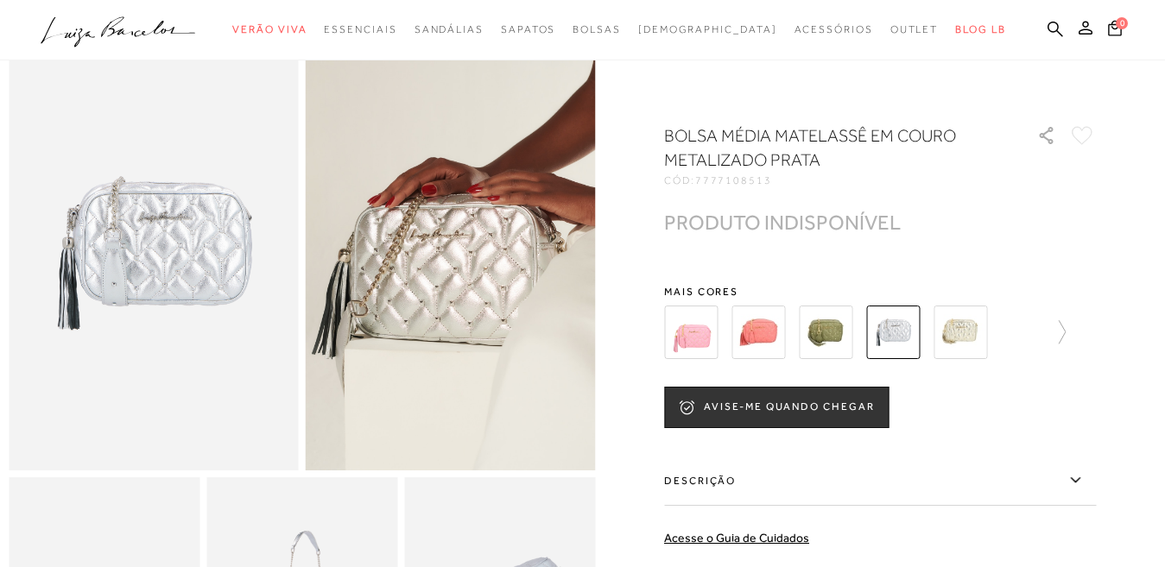
click at [708, 354] on img at bounding box center [691, 333] width 54 height 54
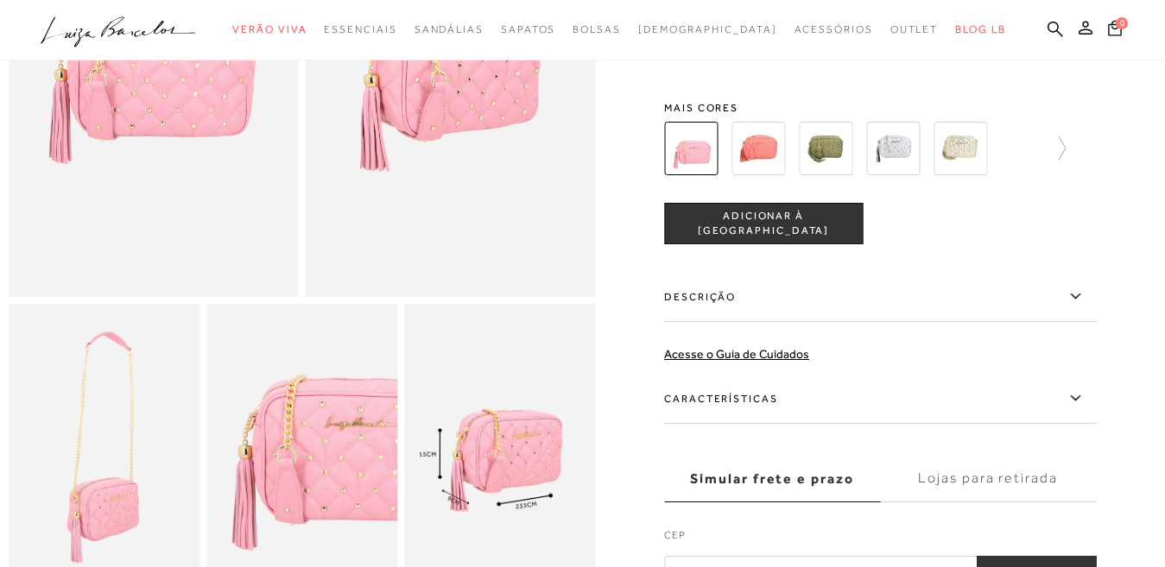
scroll to position [259, 0]
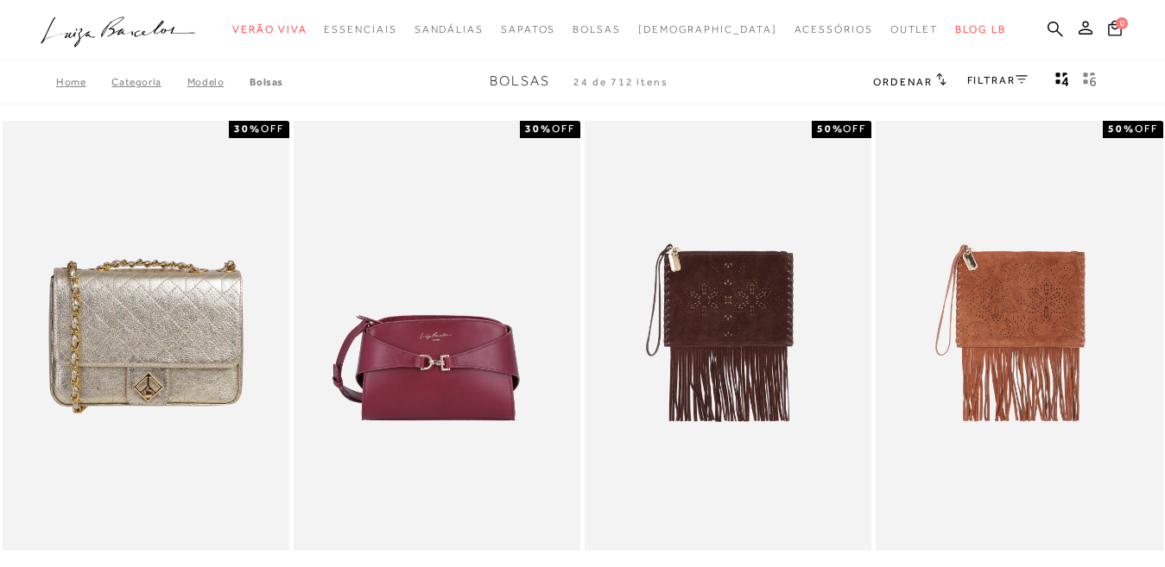
drag, startPoint x: 0, startPoint y: 0, endPoint x: 1005, endPoint y: 75, distance: 1007.3
click at [1005, 75] on link "FILTRAR" at bounding box center [997, 80] width 60 height 12
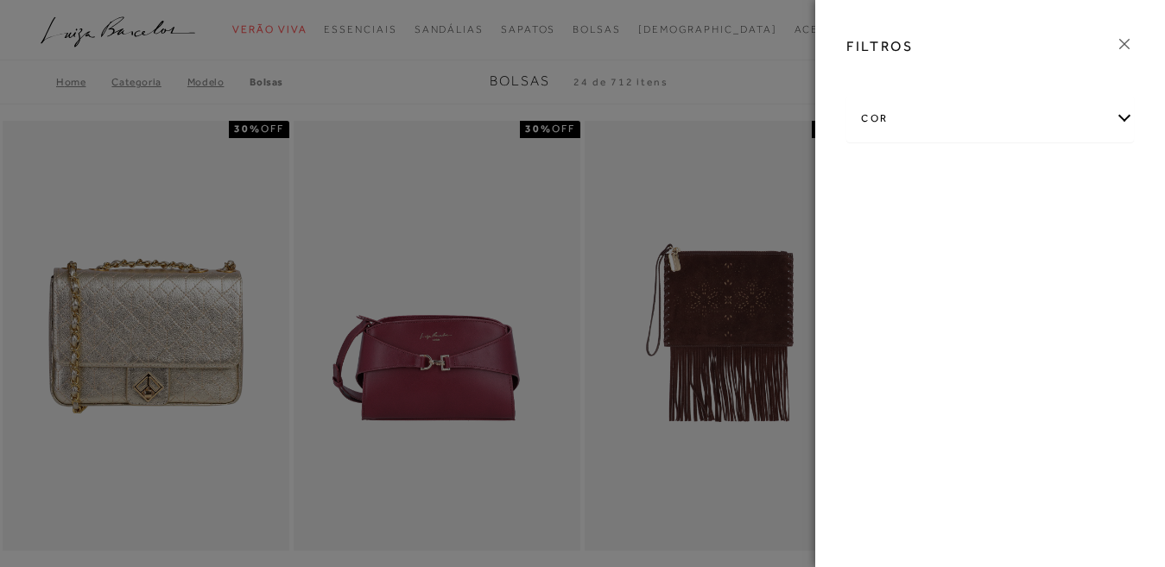
click at [960, 133] on div "cor" at bounding box center [990, 119] width 286 height 46
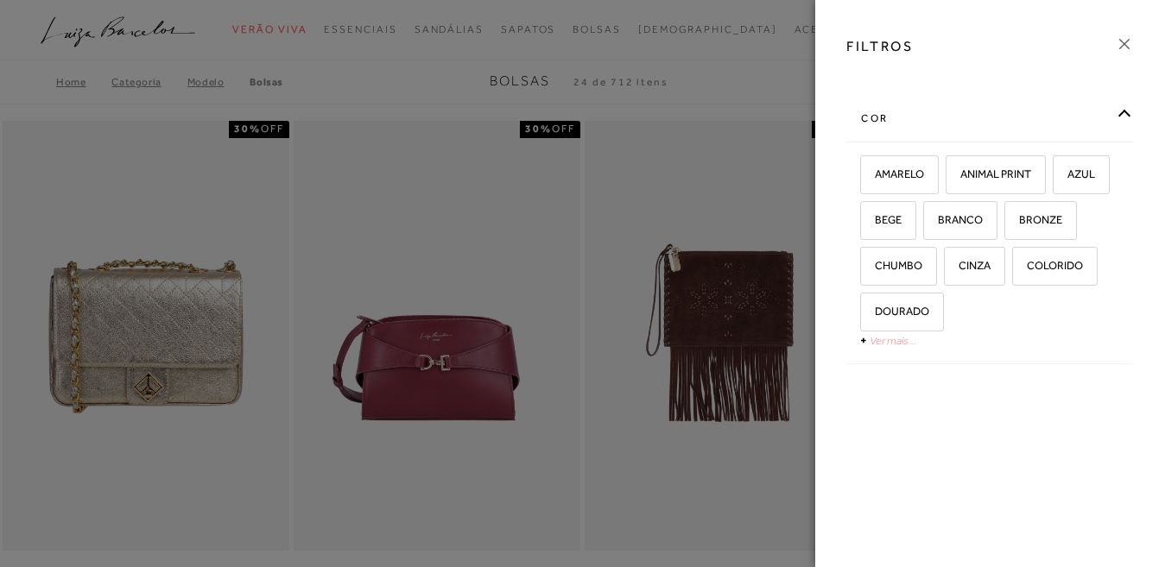
click at [884, 340] on link "Ver mais..." at bounding box center [893, 340] width 47 height 13
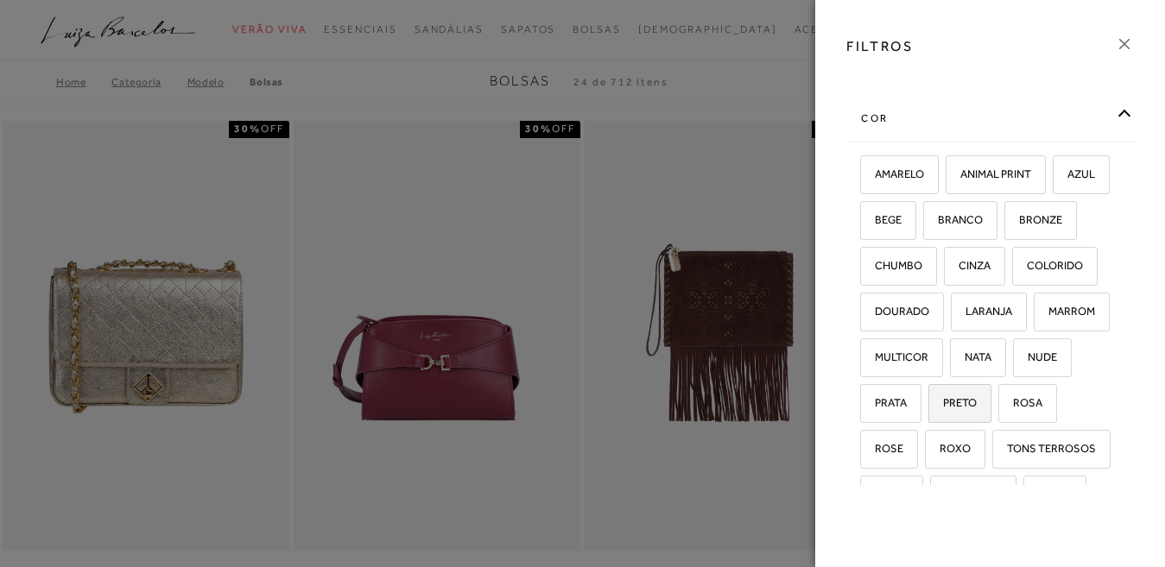
click at [971, 409] on span "PRETO" at bounding box center [953, 402] width 47 height 13
click at [943, 415] on input "PRETO" at bounding box center [934, 405] width 17 height 17
checkbox input "true"
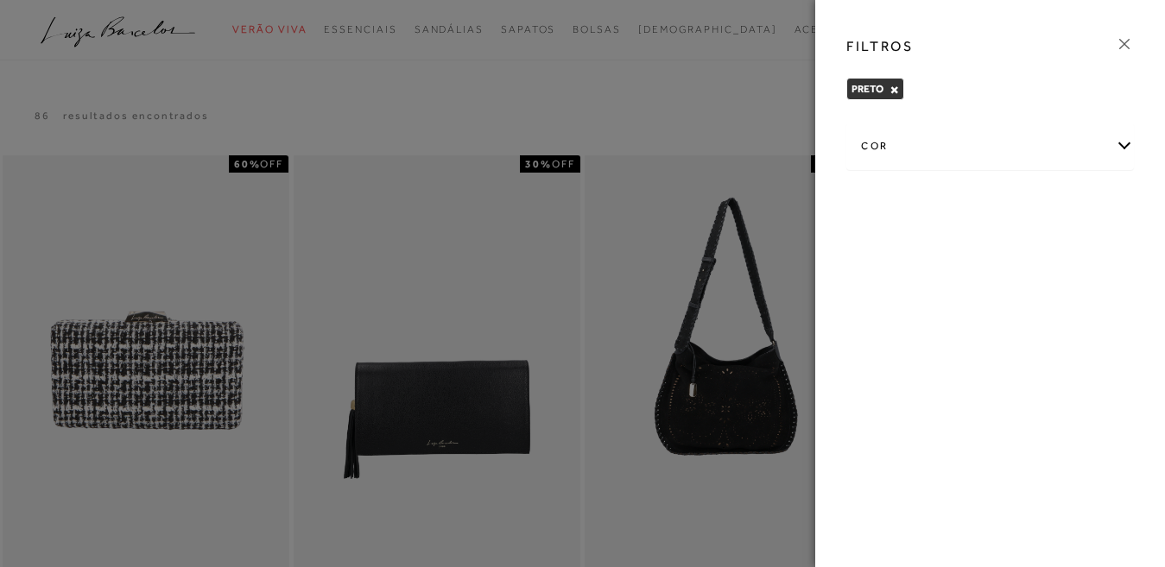
click at [1117, 41] on icon at bounding box center [1124, 44] width 19 height 19
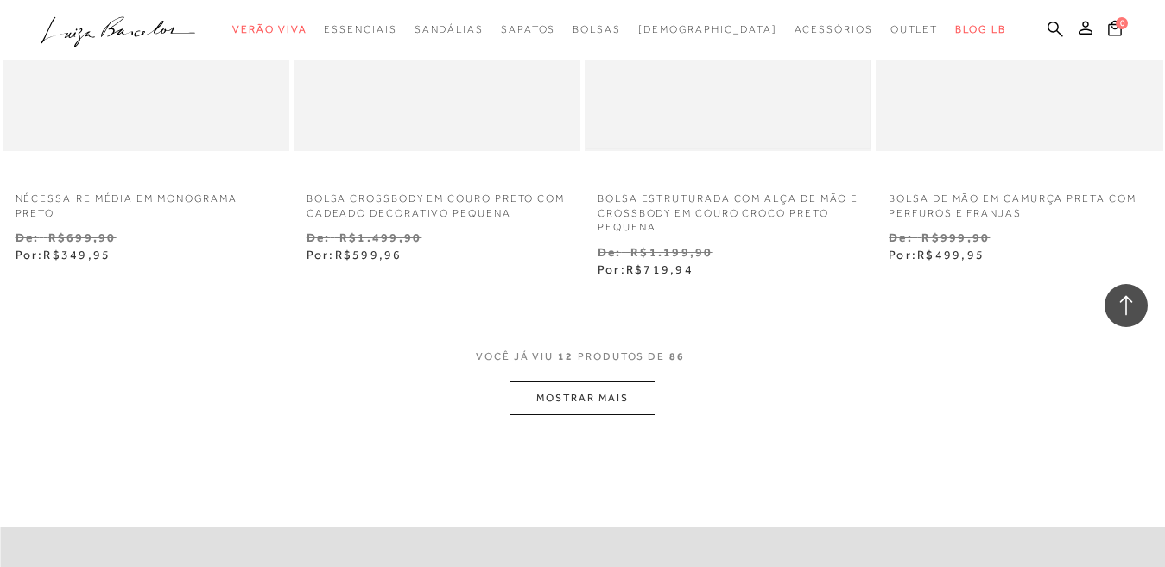
scroll to position [1641, 0]
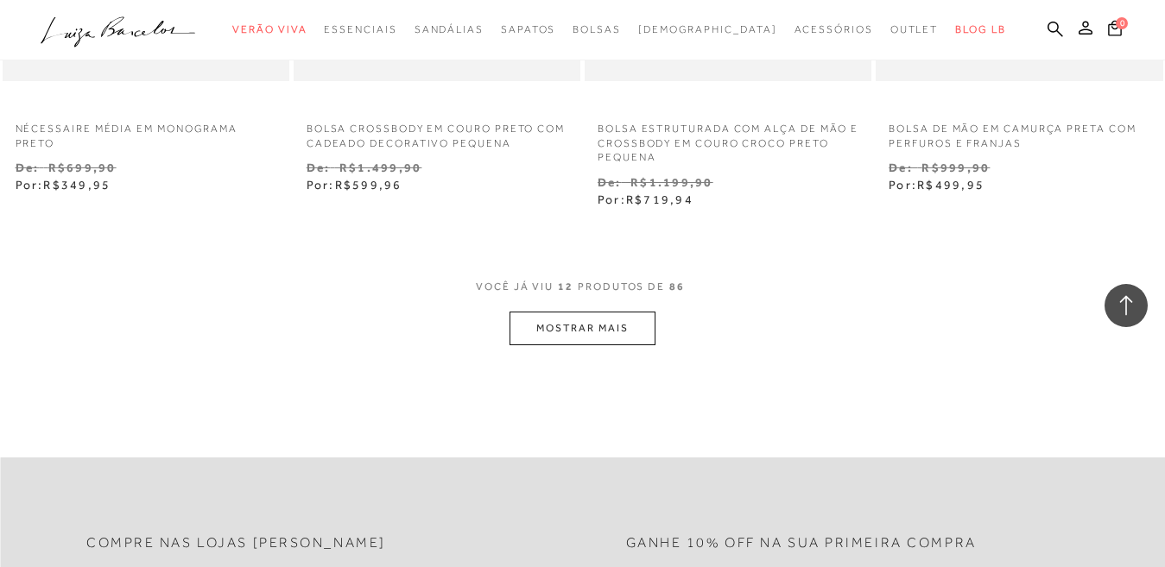
click at [629, 337] on button "MOSTRAR MAIS" at bounding box center [582, 329] width 145 height 34
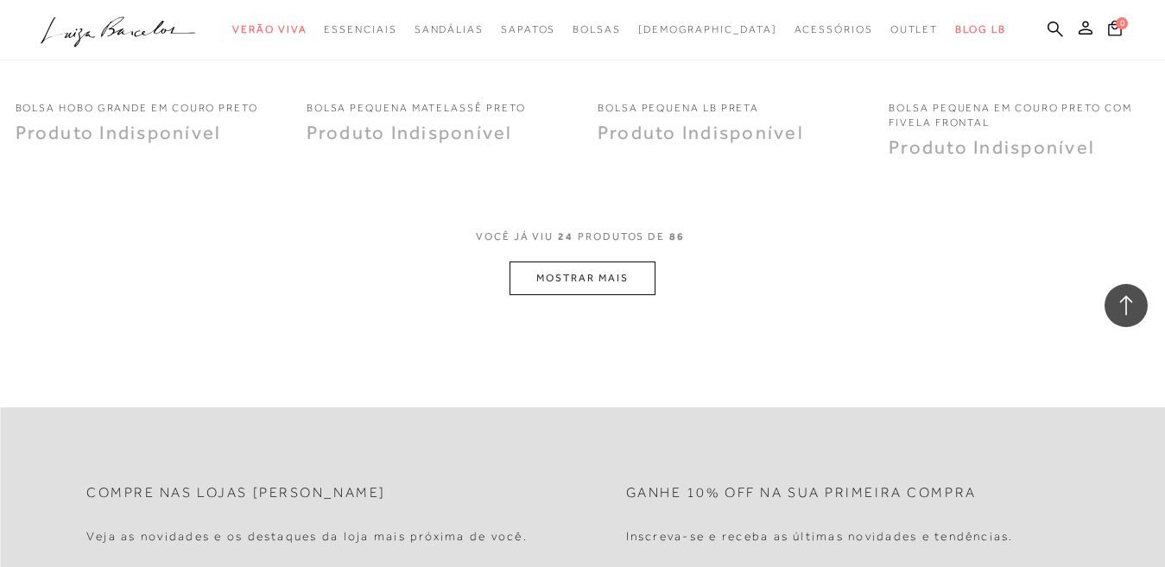
scroll to position [3369, 0]
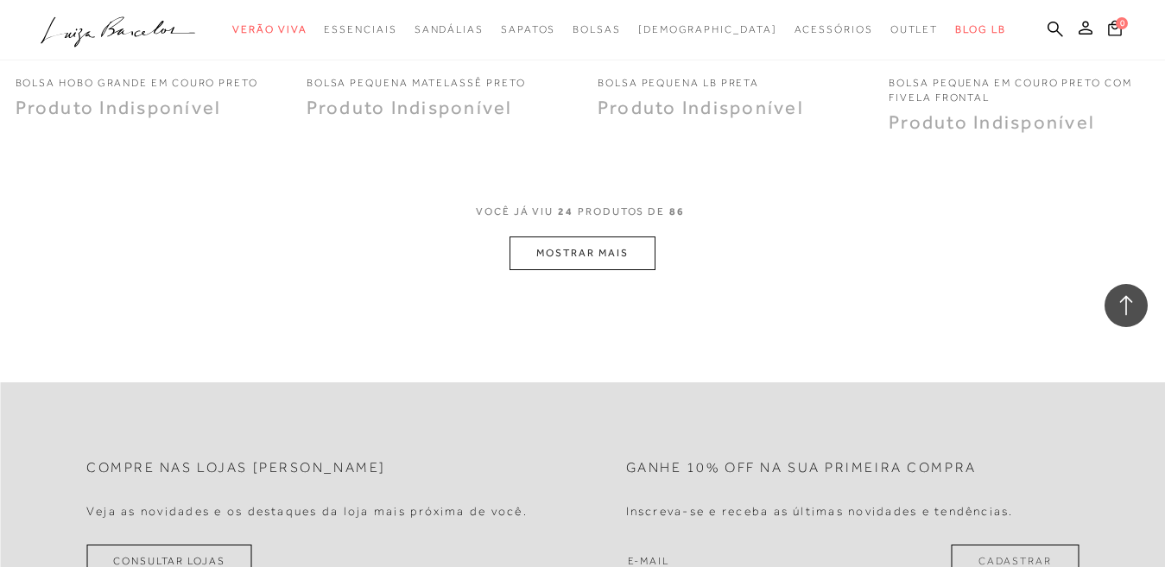
click at [603, 260] on button "MOSTRAR MAIS" at bounding box center [582, 254] width 145 height 34
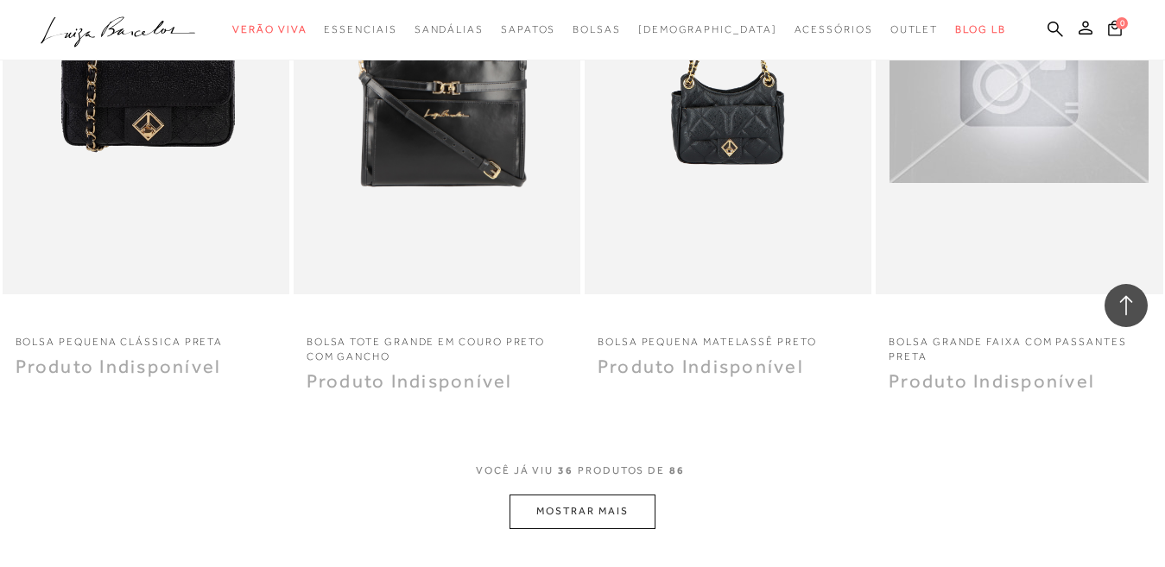
scroll to position [4751, 0]
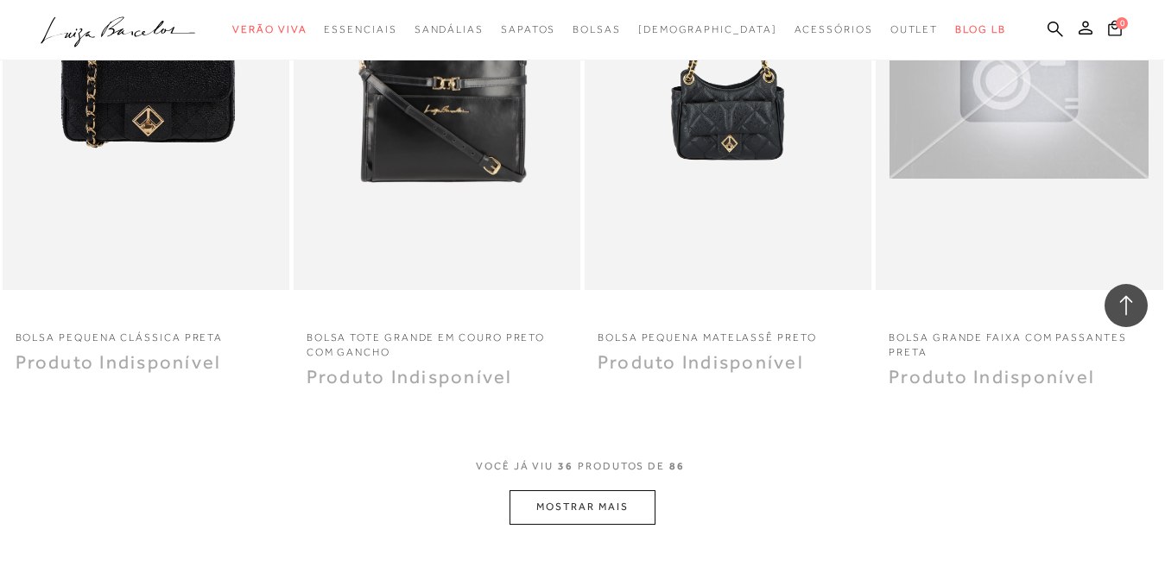
click at [613, 513] on button "MOSTRAR MAIS" at bounding box center [582, 508] width 145 height 34
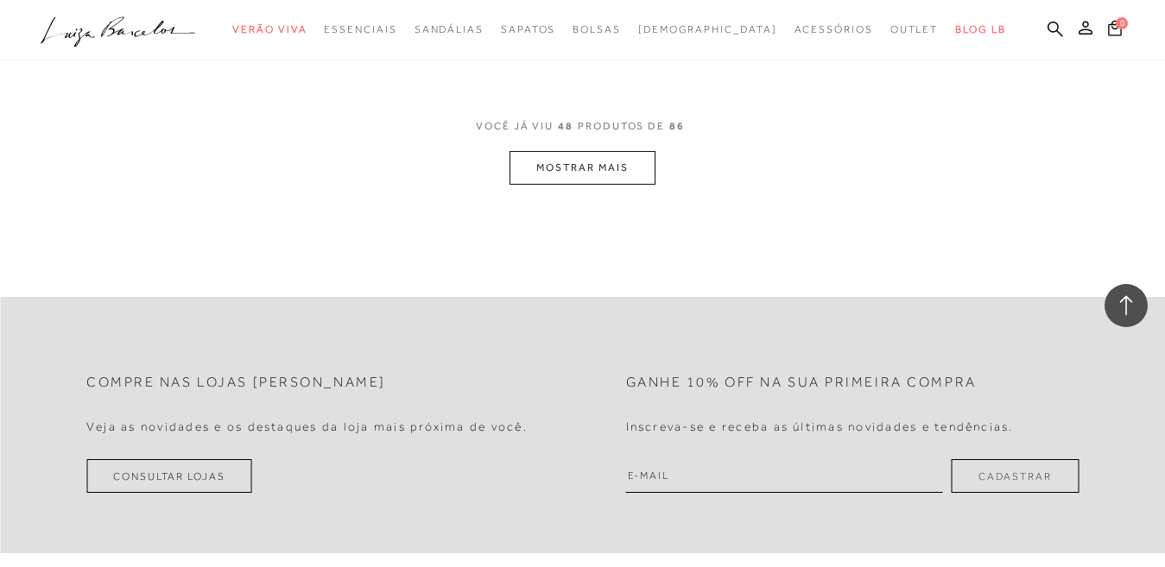
scroll to position [6737, 0]
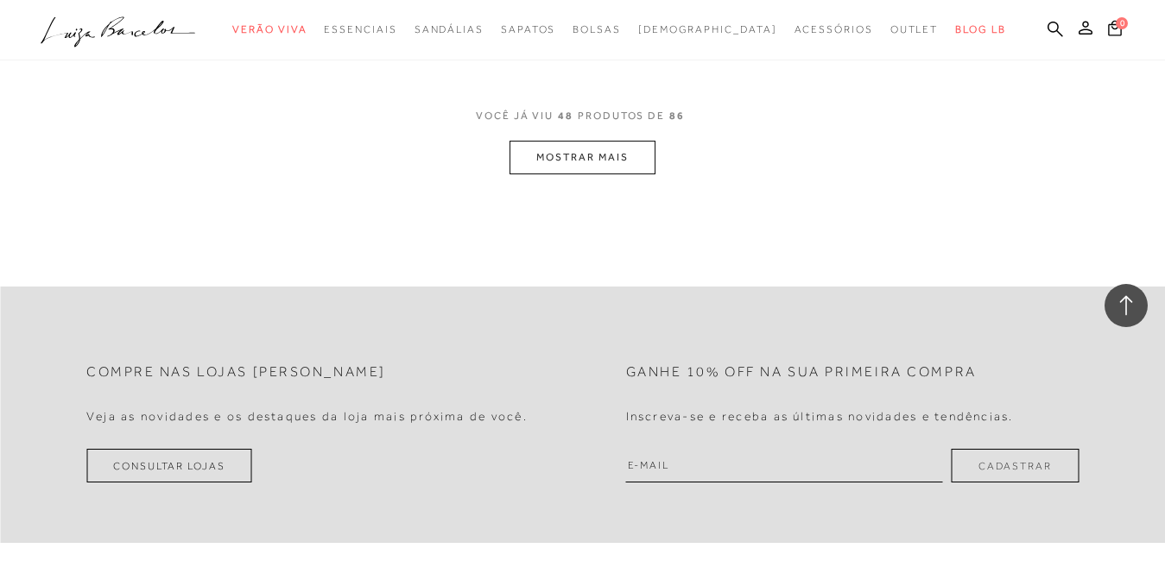
click at [642, 164] on button "MOSTRAR MAIS" at bounding box center [582, 158] width 145 height 34
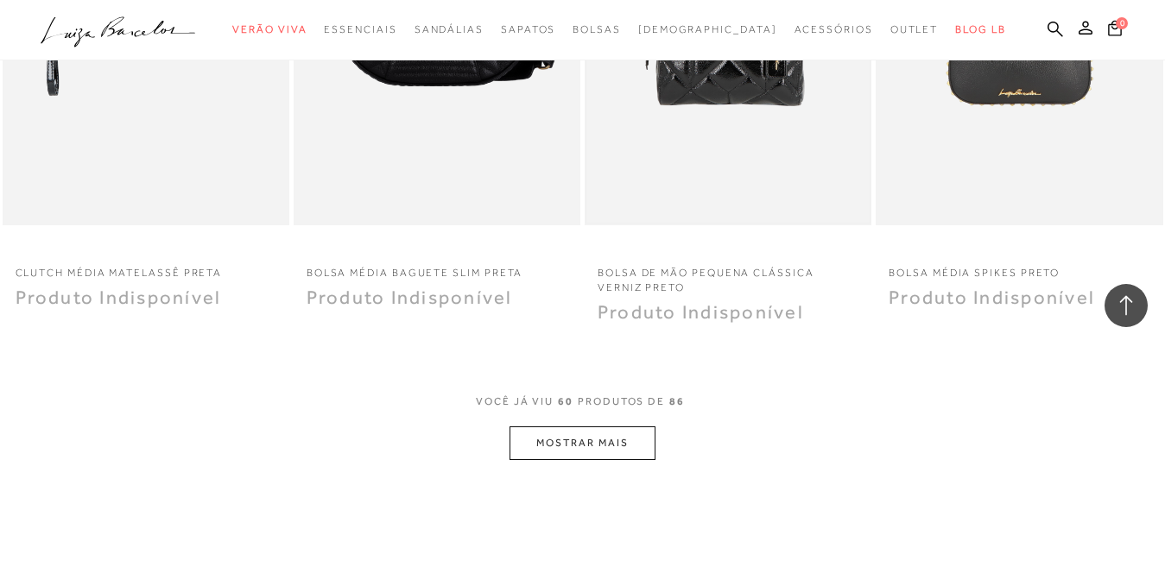
scroll to position [8119, 0]
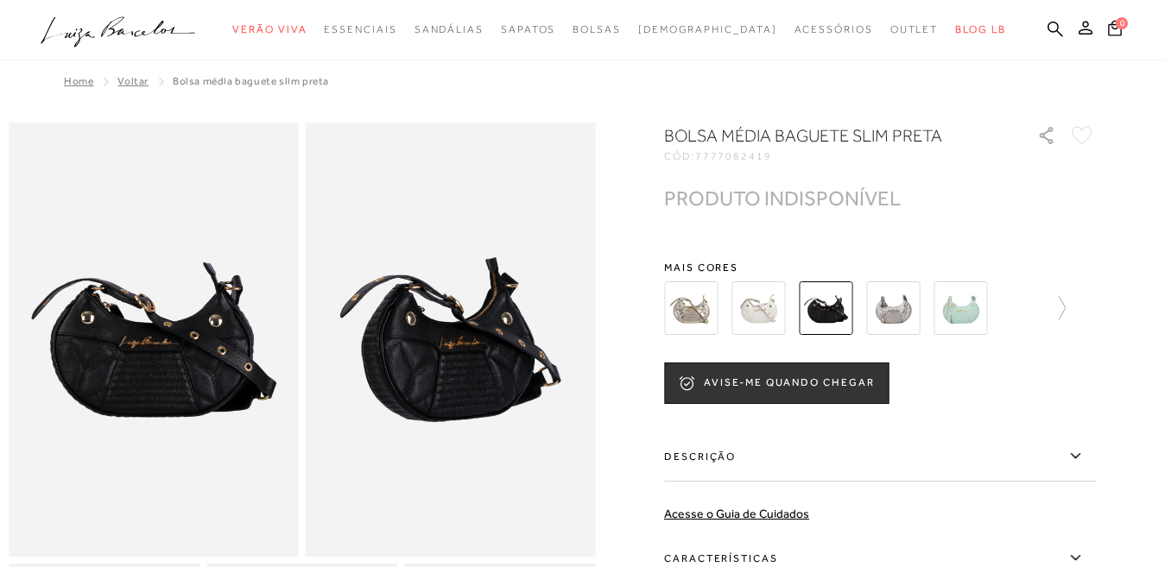
click at [696, 312] on img at bounding box center [691, 309] width 54 height 54
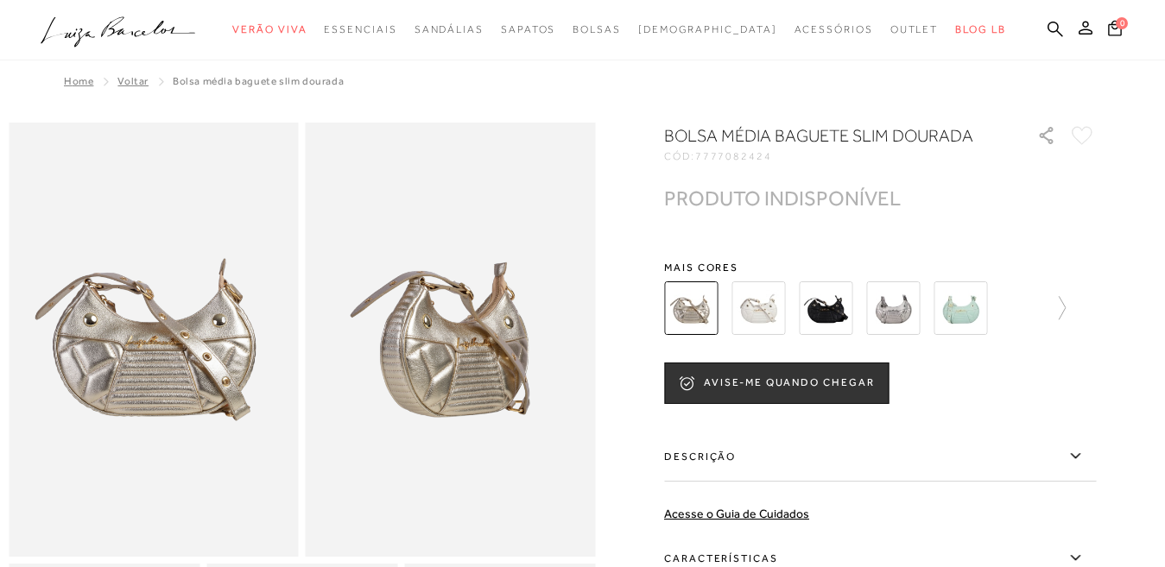
click at [751, 311] on img at bounding box center [759, 309] width 54 height 54
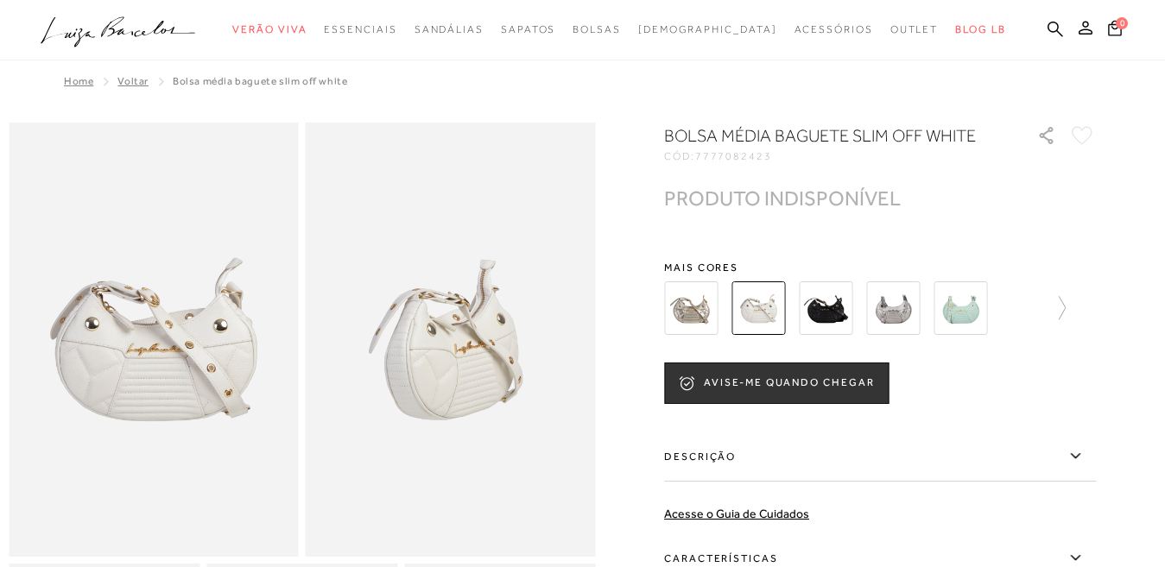
click at [916, 302] on img at bounding box center [893, 309] width 54 height 54
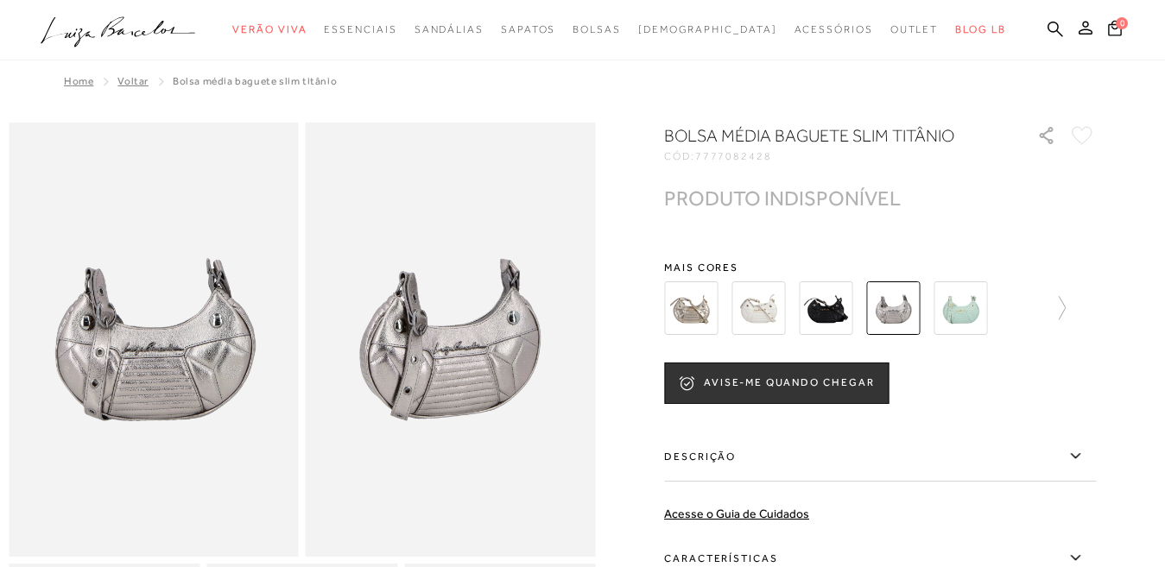
click at [956, 300] on img at bounding box center [961, 309] width 54 height 54
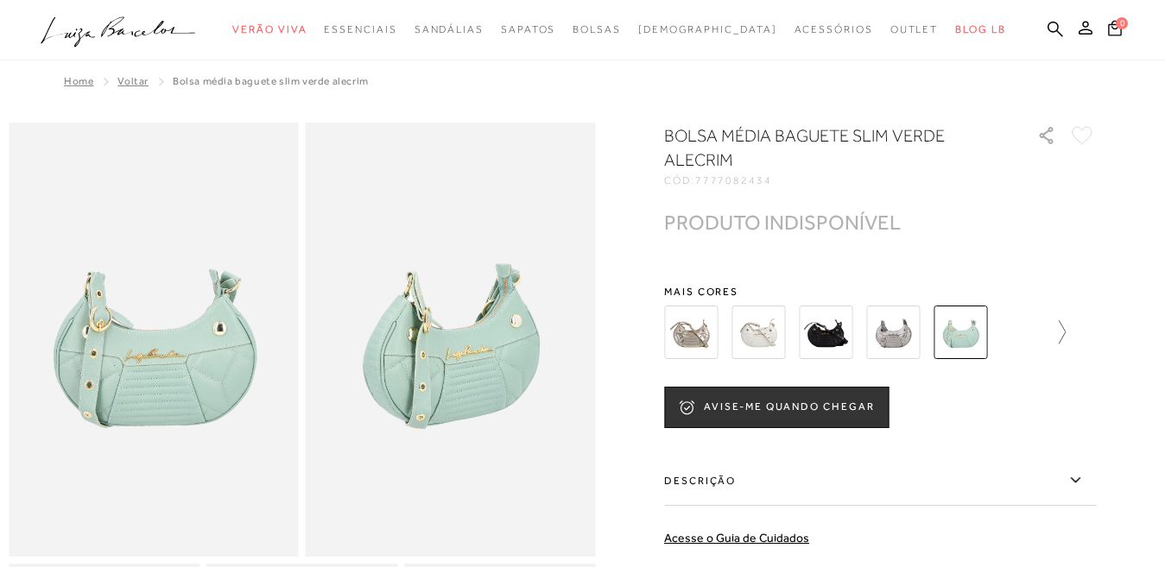
click at [1055, 317] on link at bounding box center [1054, 333] width 24 height 64
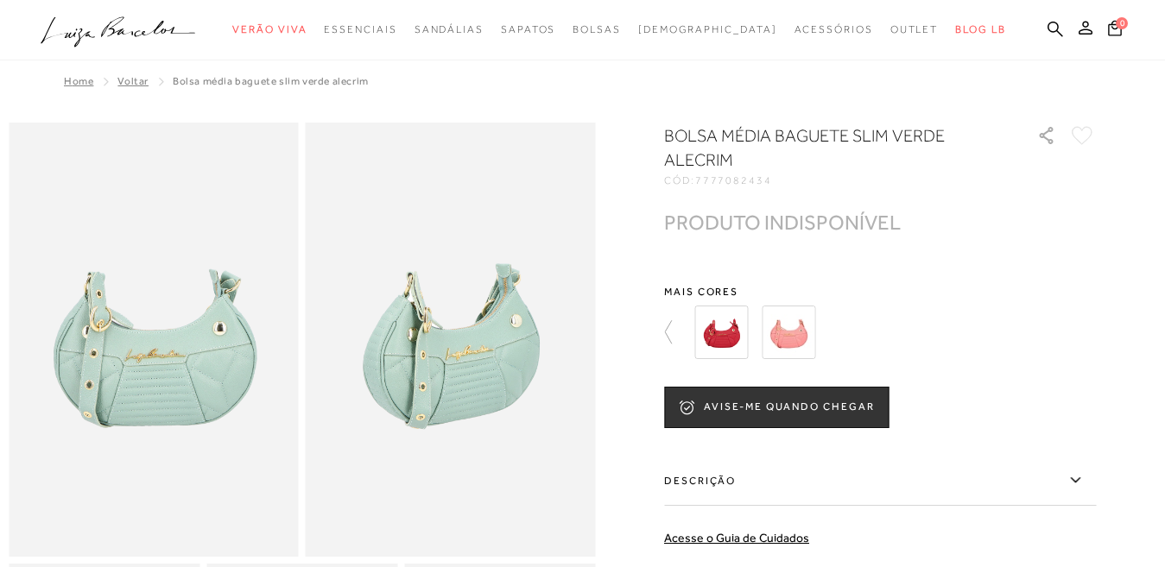
click at [743, 340] on img at bounding box center [721, 333] width 54 height 54
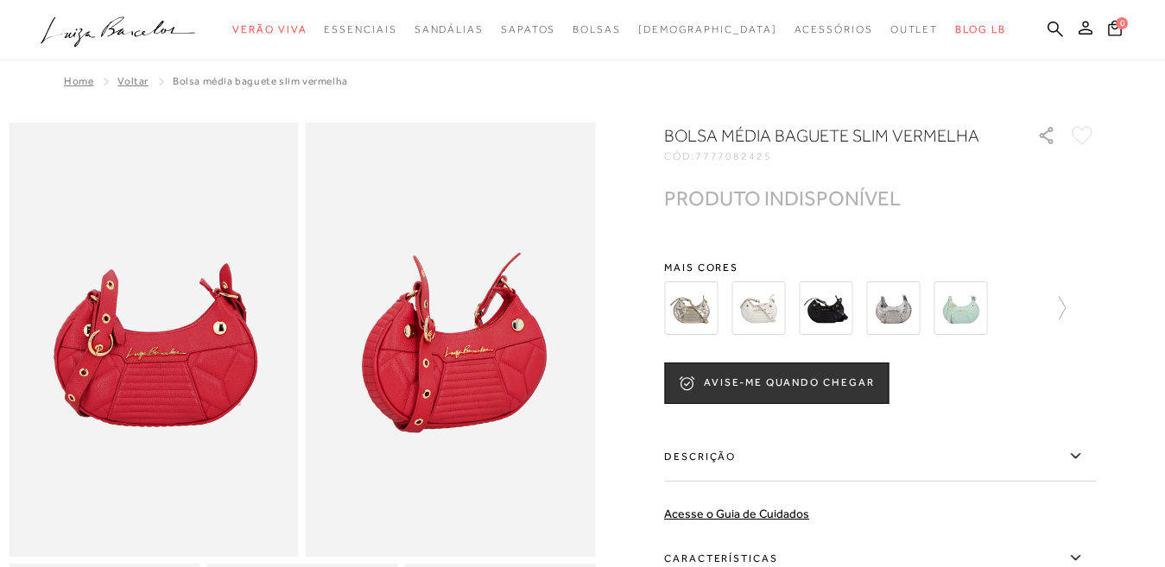
click at [1081, 304] on div at bounding box center [880, 308] width 432 height 64
click at [1052, 298] on icon at bounding box center [1054, 308] width 24 height 24
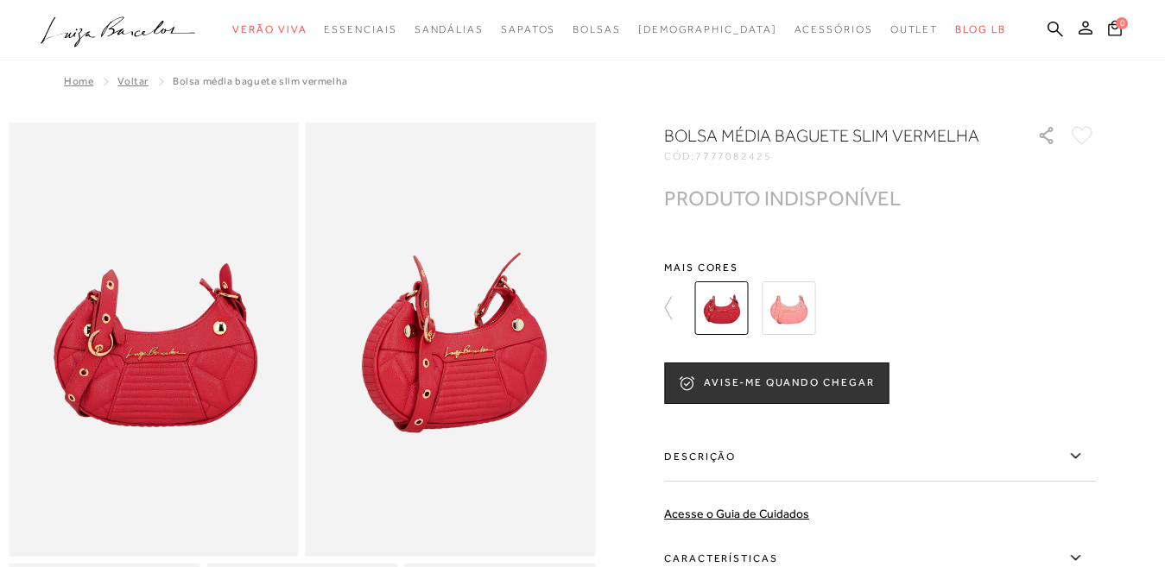
click at [812, 320] on img at bounding box center [789, 309] width 54 height 54
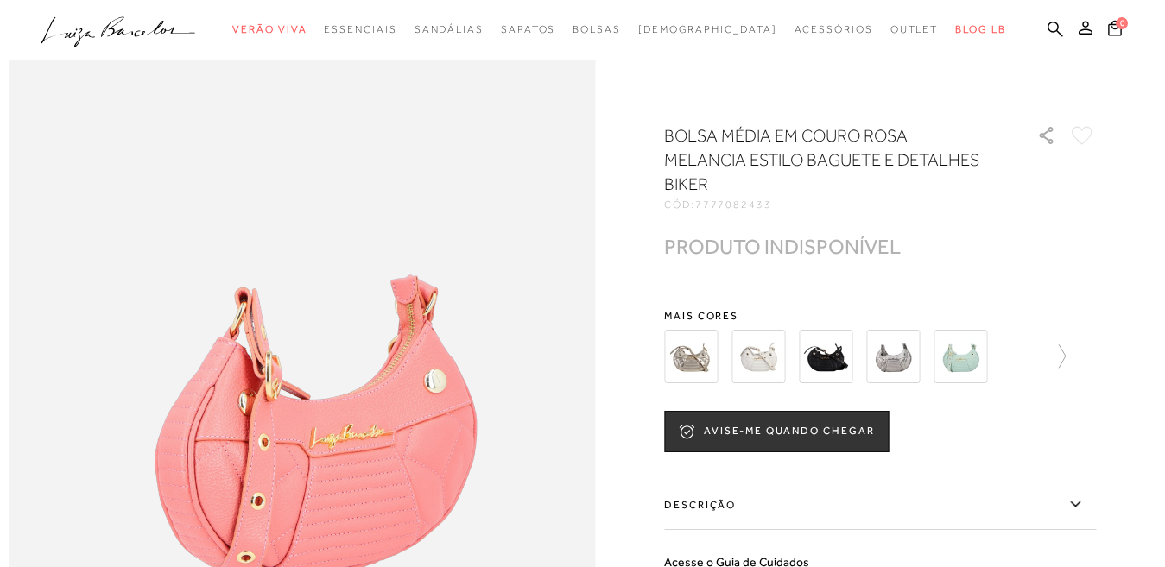
scroll to position [950, 0]
